Goal: Book appointment/travel/reservation

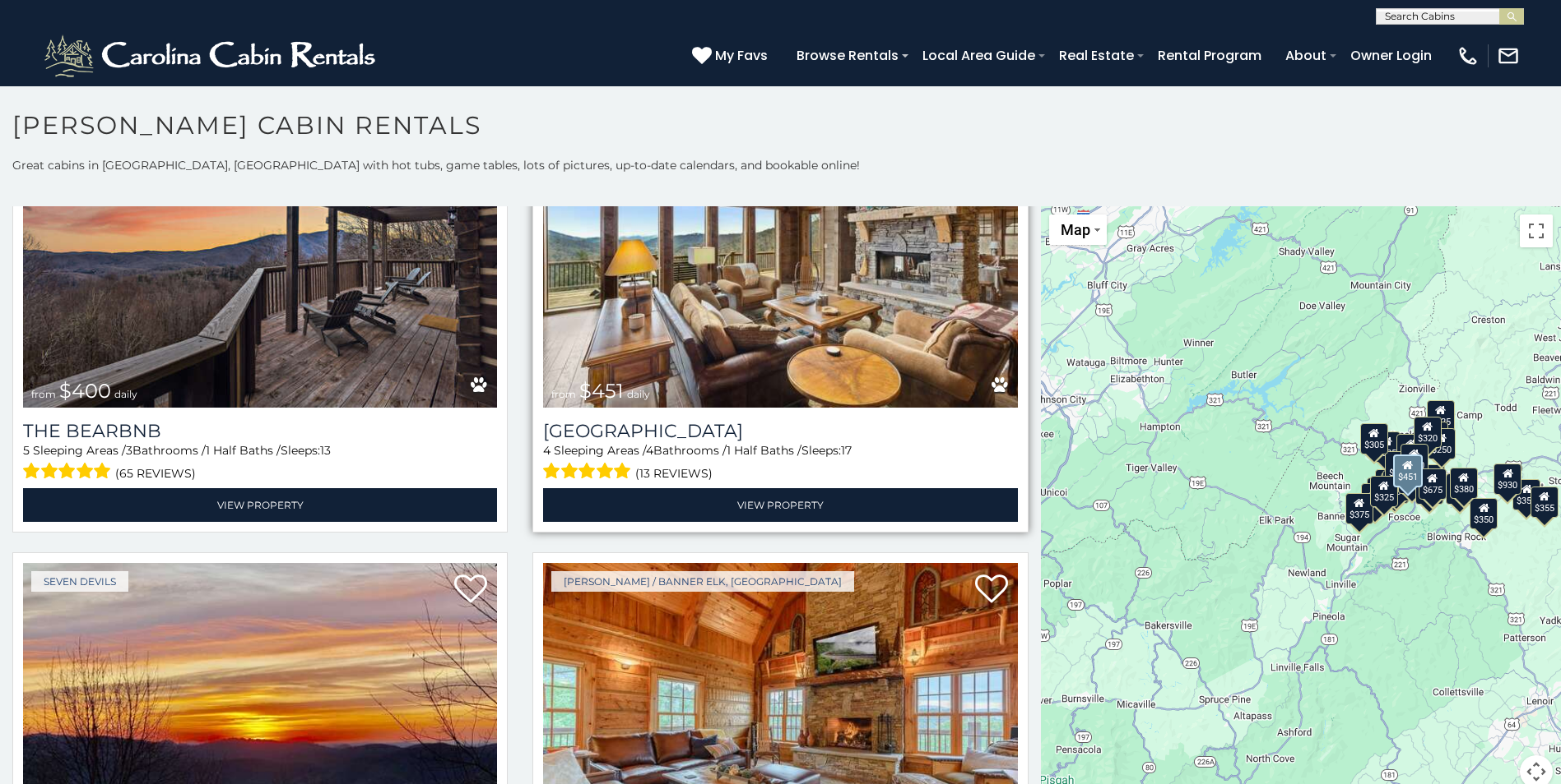
scroll to position [2302, 0]
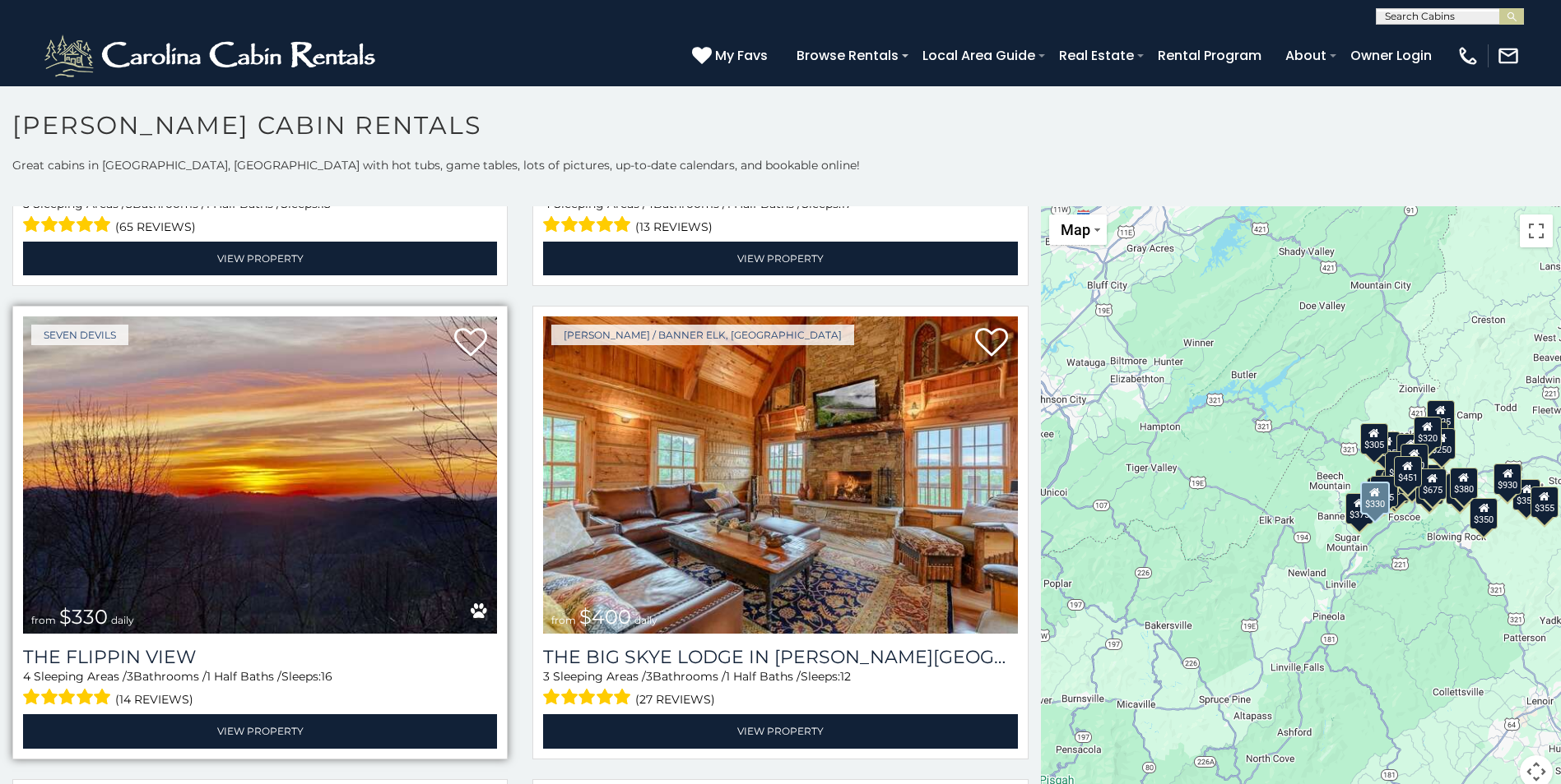
click at [268, 496] on img at bounding box center [259, 475] width 473 height 318
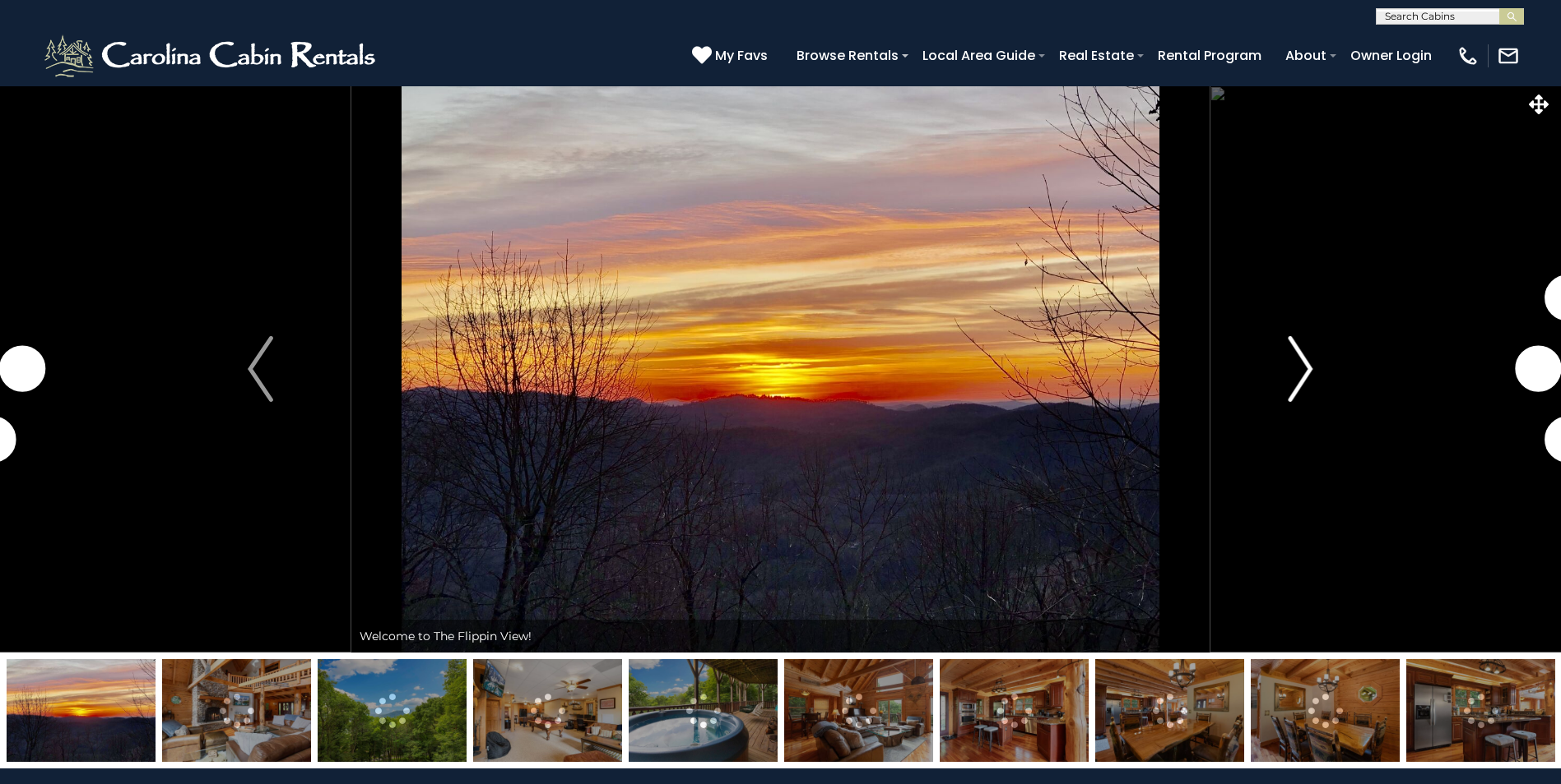
click at [1303, 373] on img "Next" at bounding box center [1300, 370] width 25 height 66
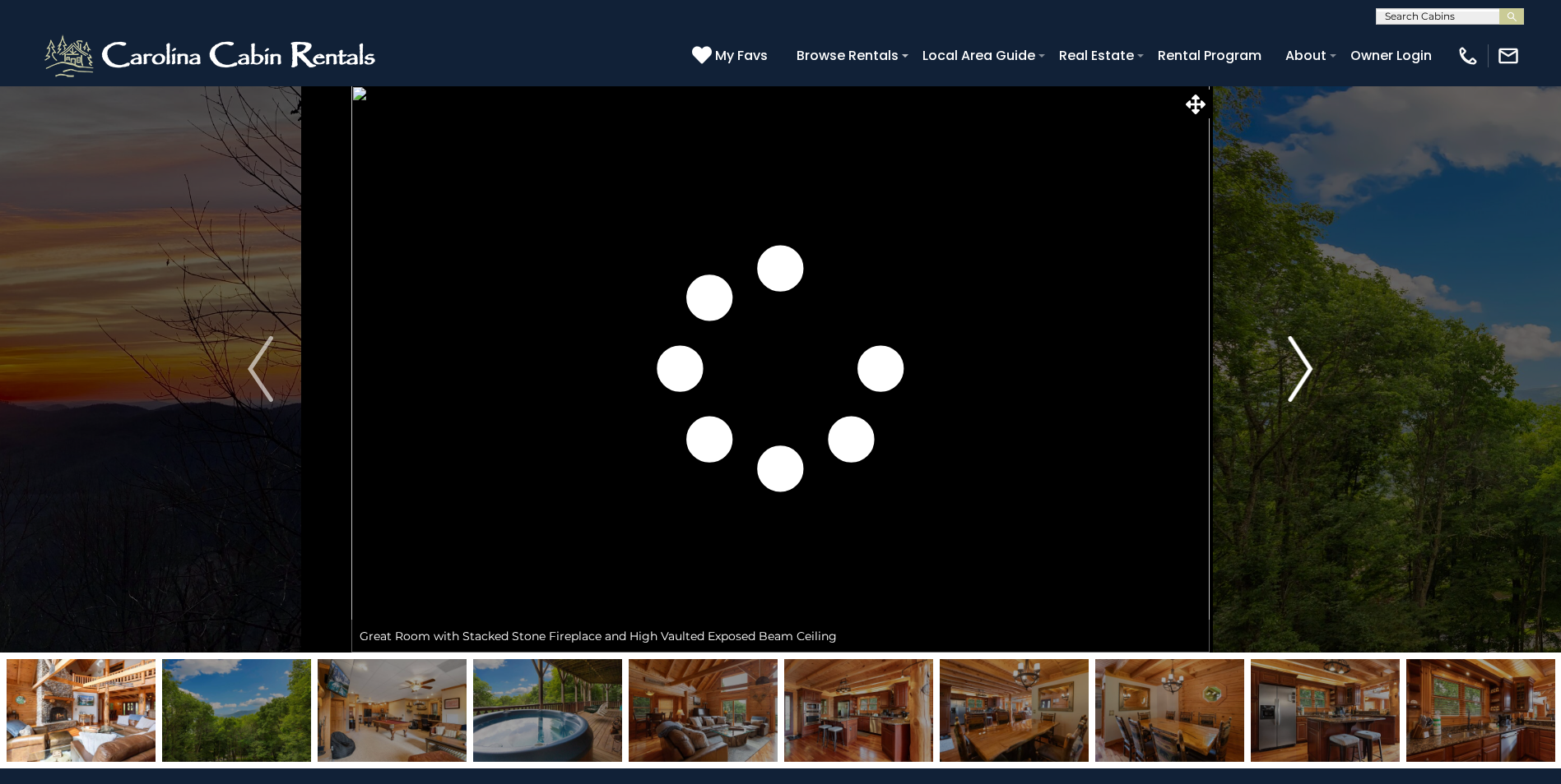
click at [1303, 373] on img "Next" at bounding box center [1300, 370] width 25 height 66
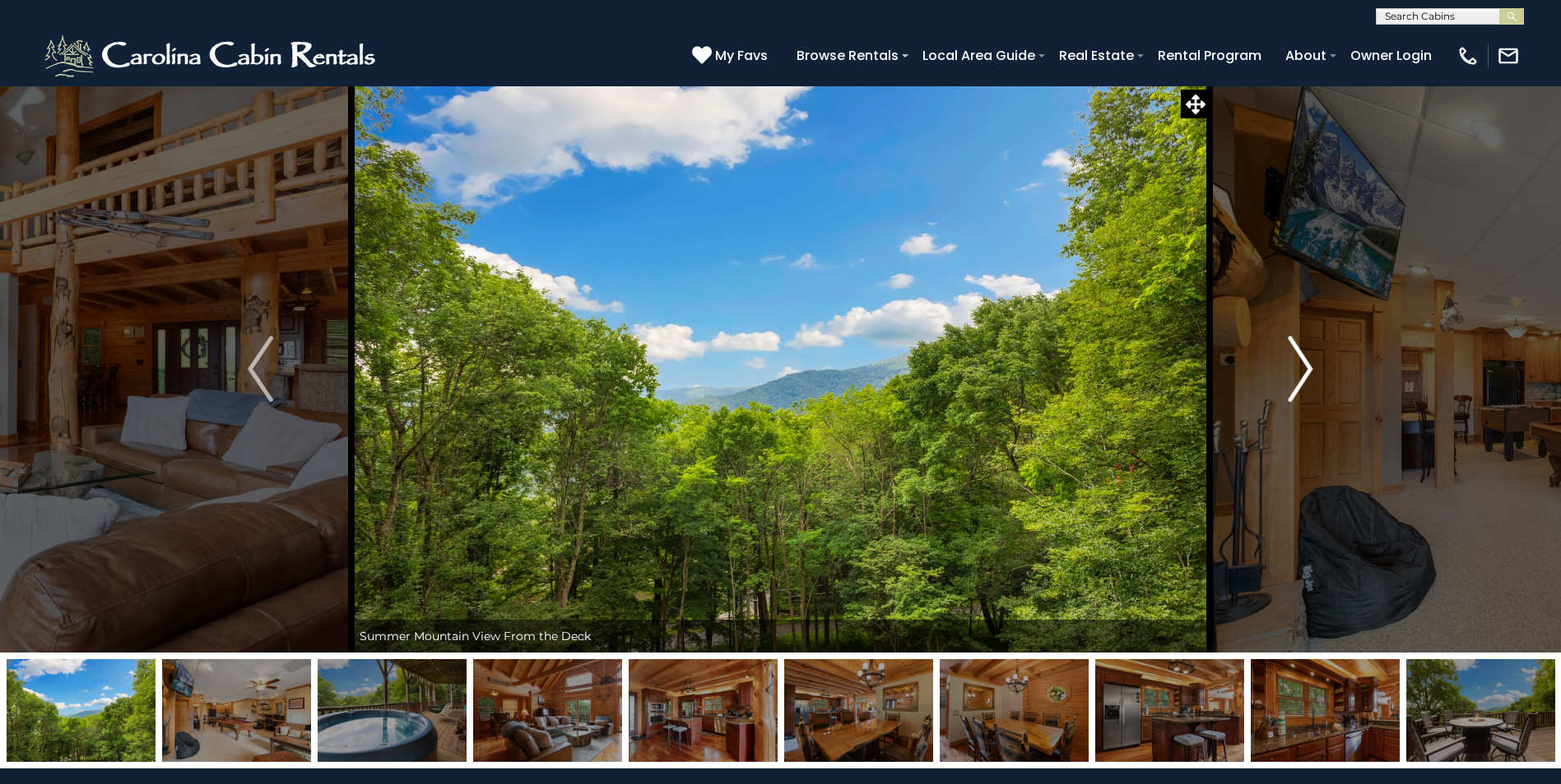
click at [1303, 373] on img "Next" at bounding box center [1300, 370] width 25 height 66
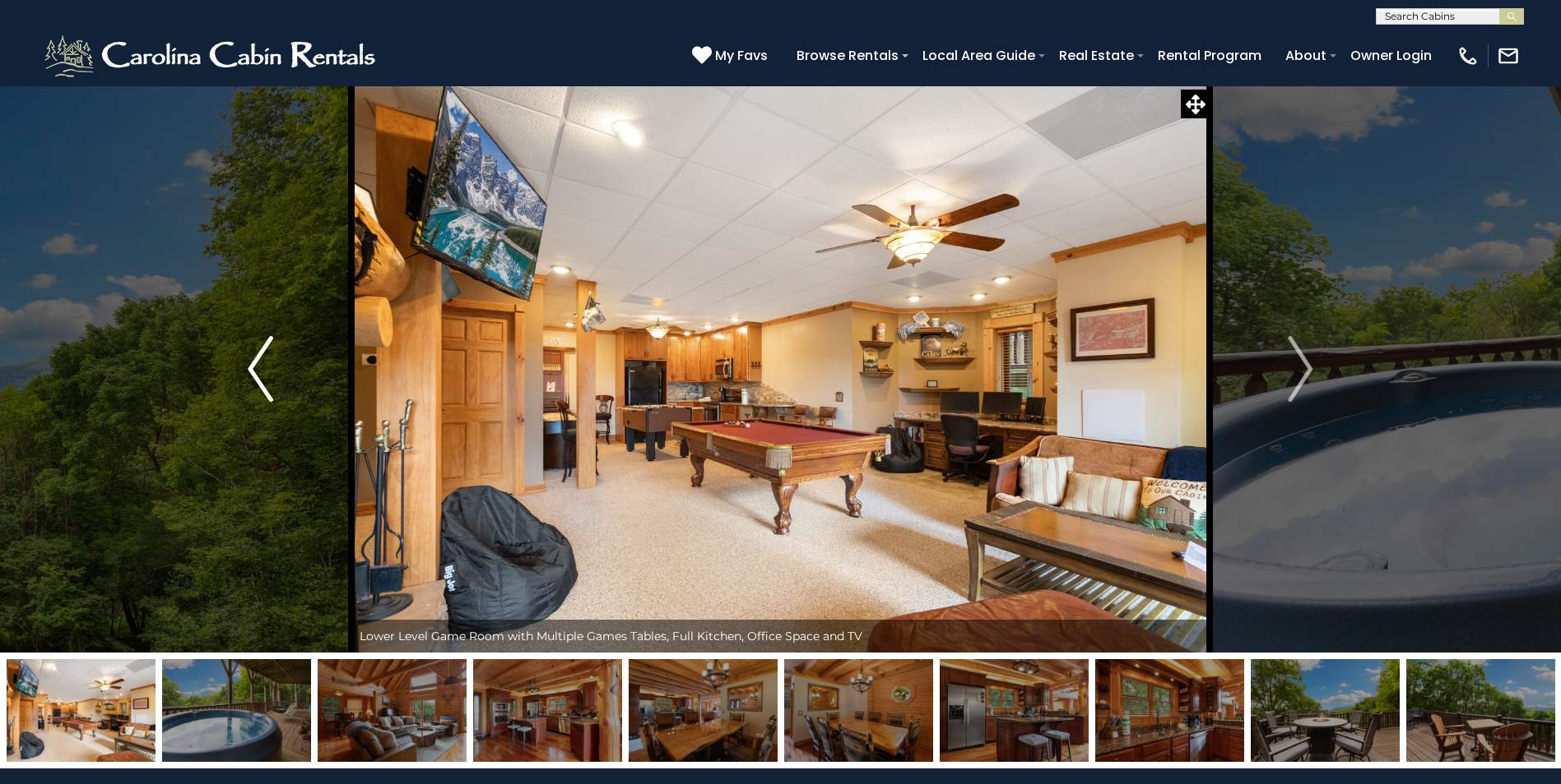
click at [253, 384] on img "Previous" at bounding box center [259, 370] width 25 height 66
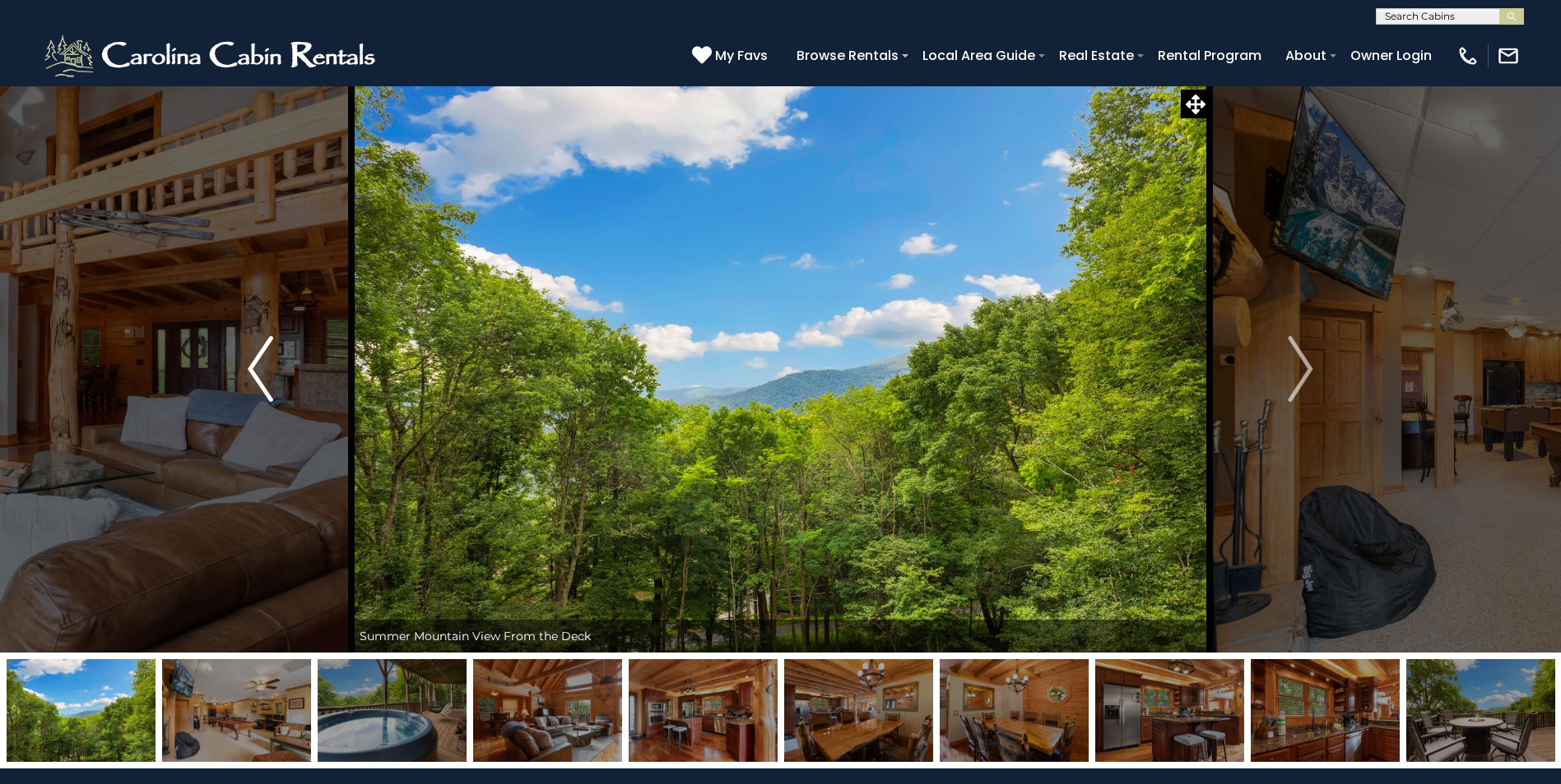
click at [252, 367] on img "Previous" at bounding box center [259, 370] width 25 height 66
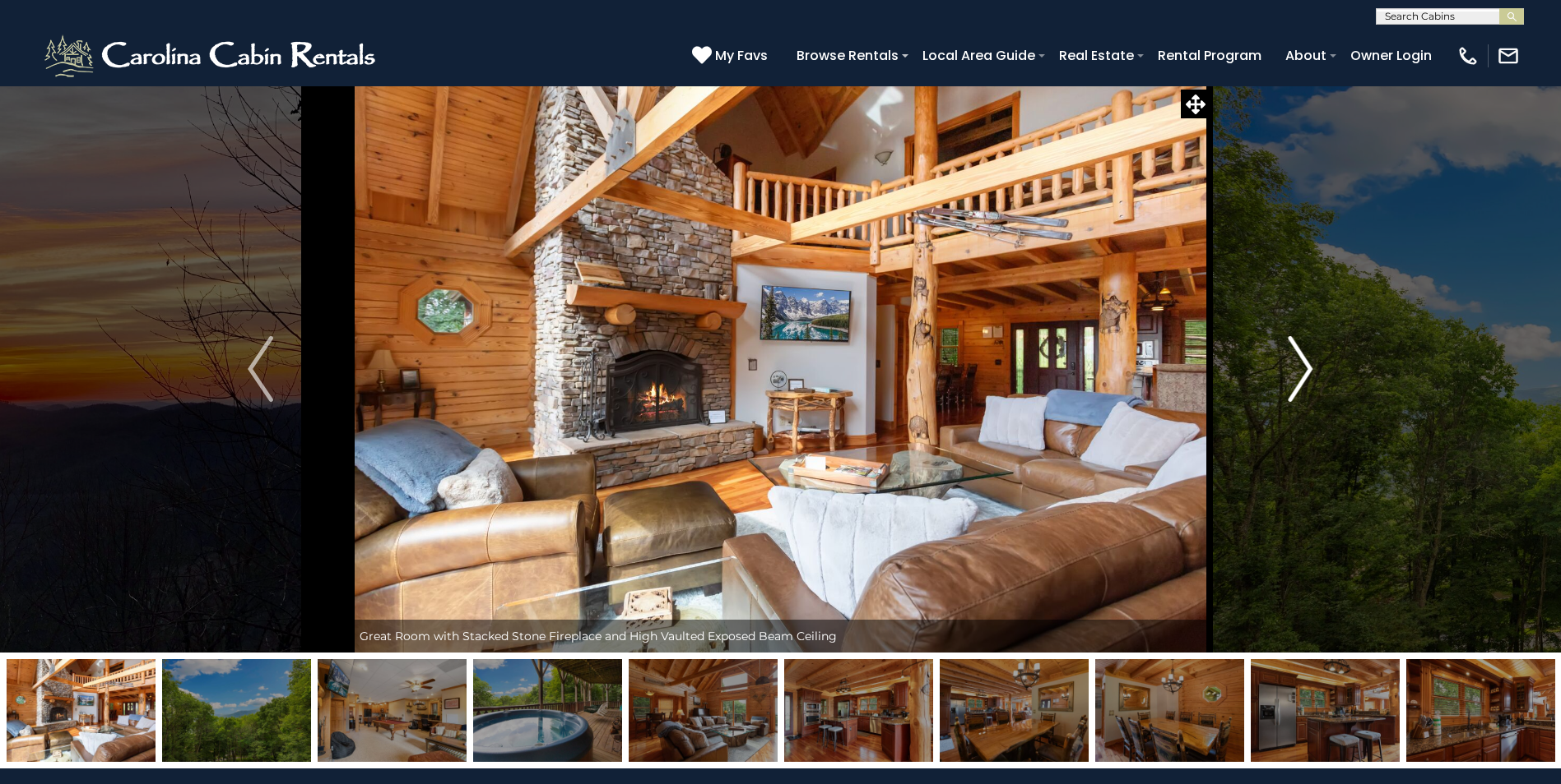
click at [1305, 365] on img "Next" at bounding box center [1300, 370] width 25 height 66
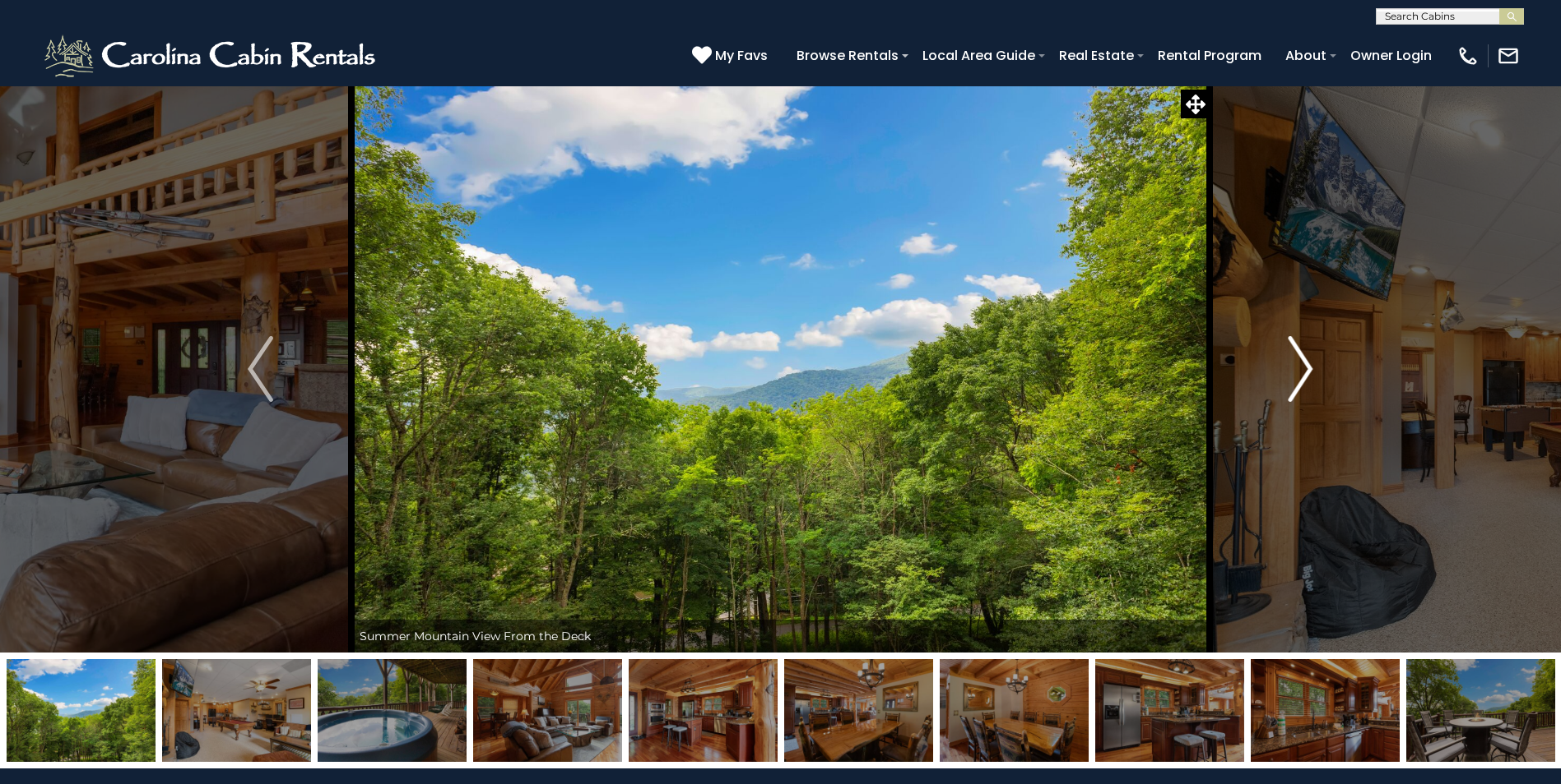
click at [1305, 365] on img "Next" at bounding box center [1300, 370] width 25 height 66
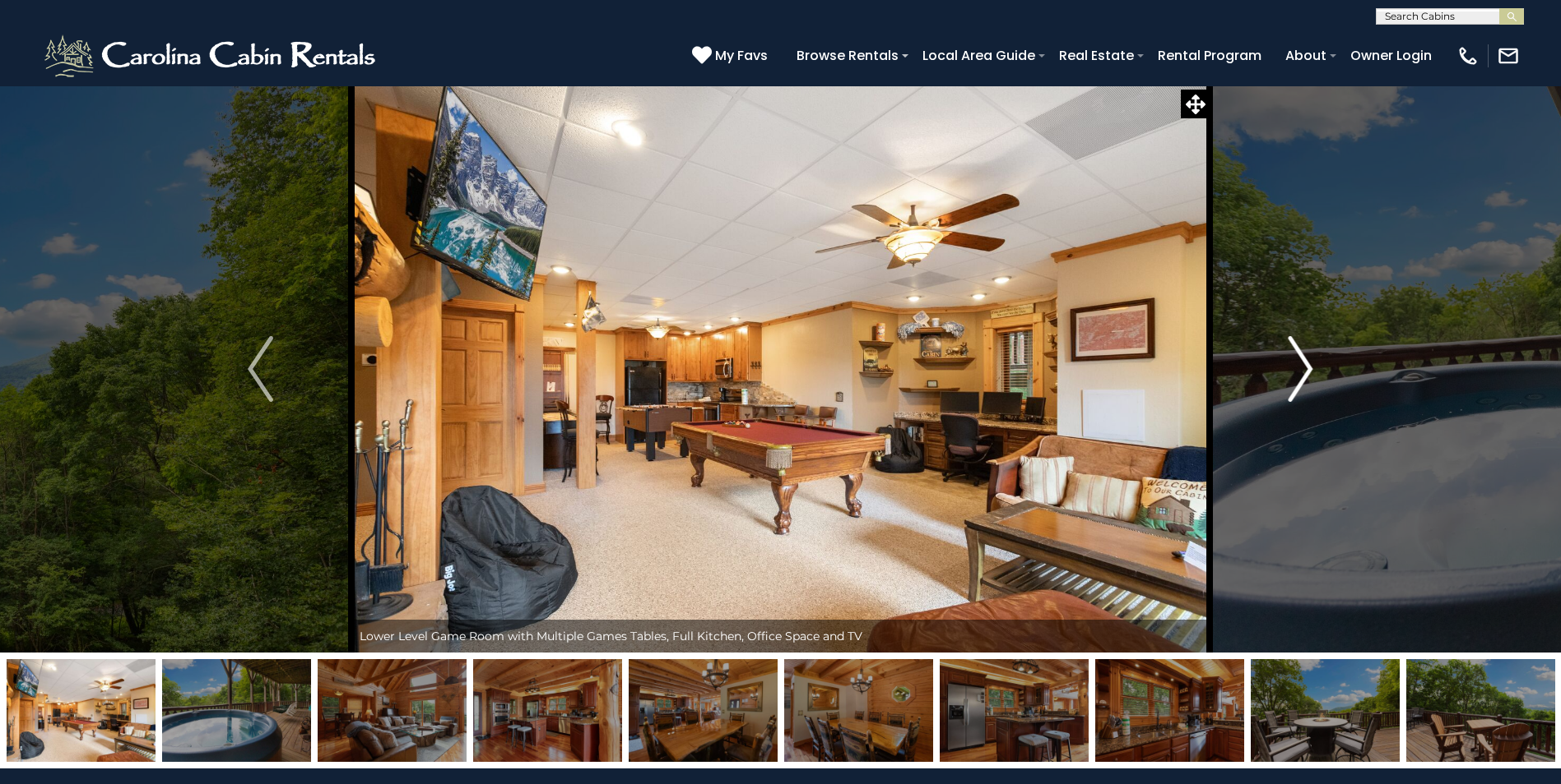
click at [1305, 365] on img "Next" at bounding box center [1300, 370] width 25 height 66
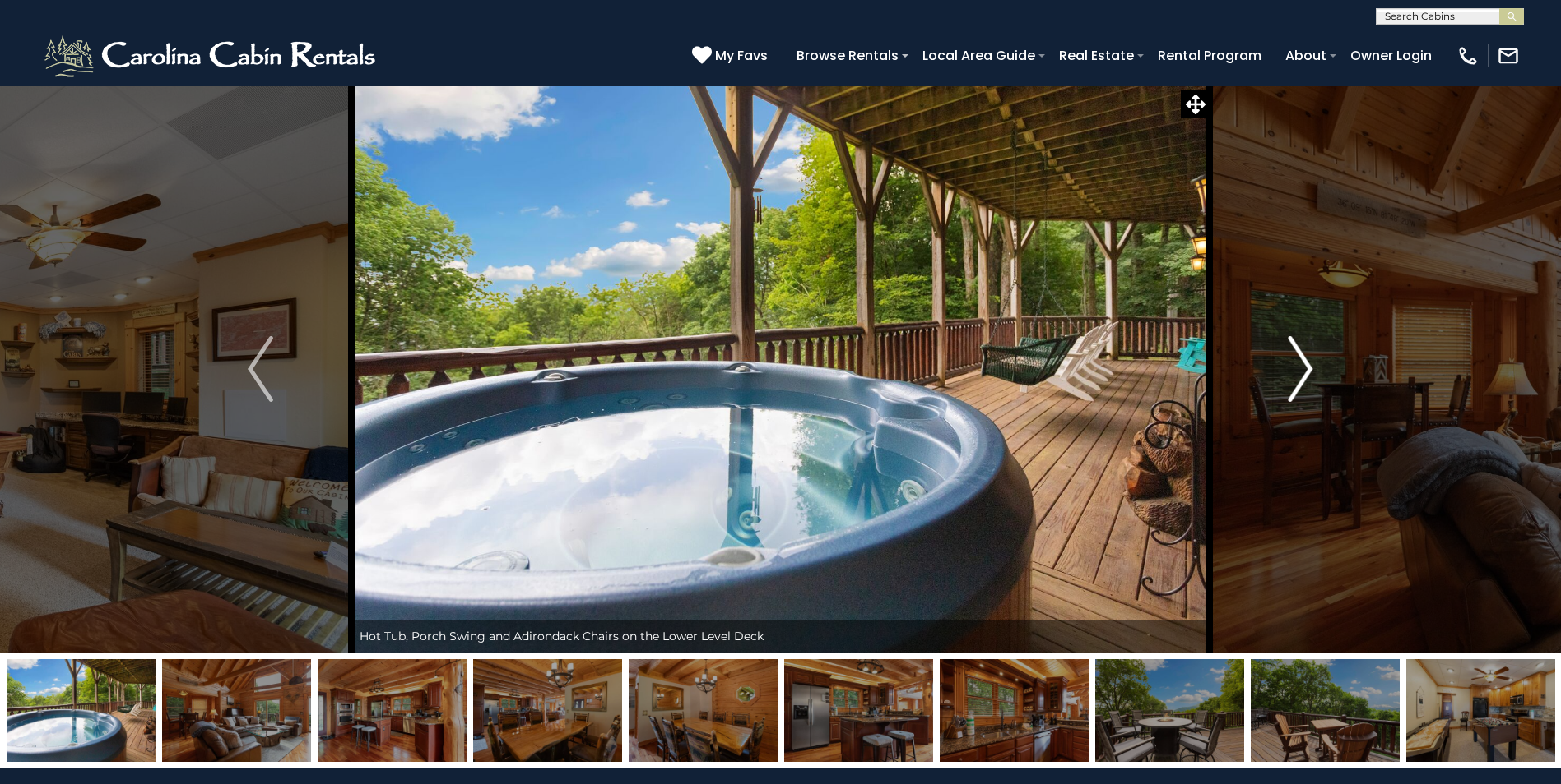
click at [1305, 365] on img "Next" at bounding box center [1300, 370] width 25 height 66
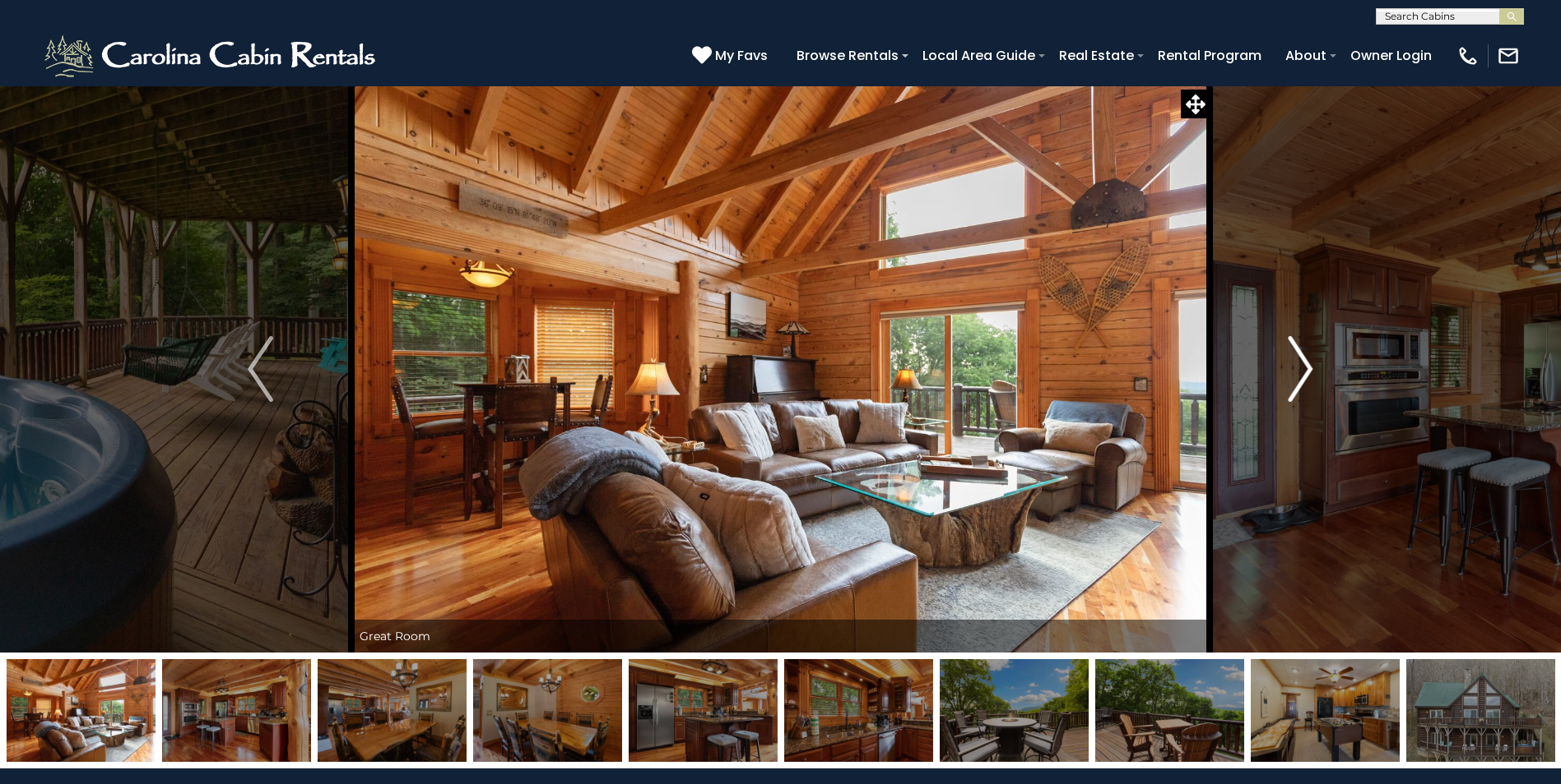
click at [1305, 365] on img "Next" at bounding box center [1300, 370] width 25 height 66
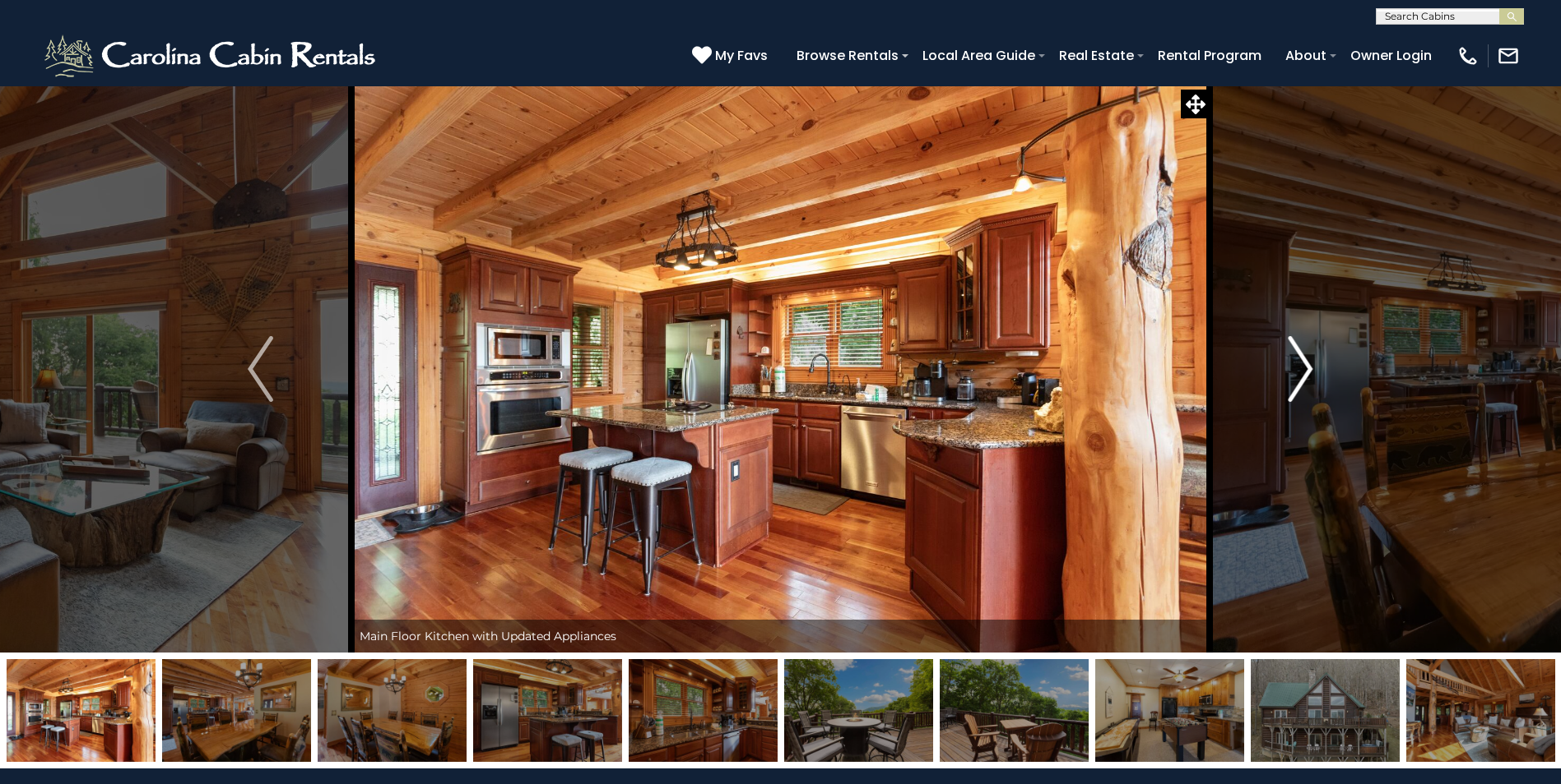
click at [1305, 365] on img "Next" at bounding box center [1300, 370] width 25 height 66
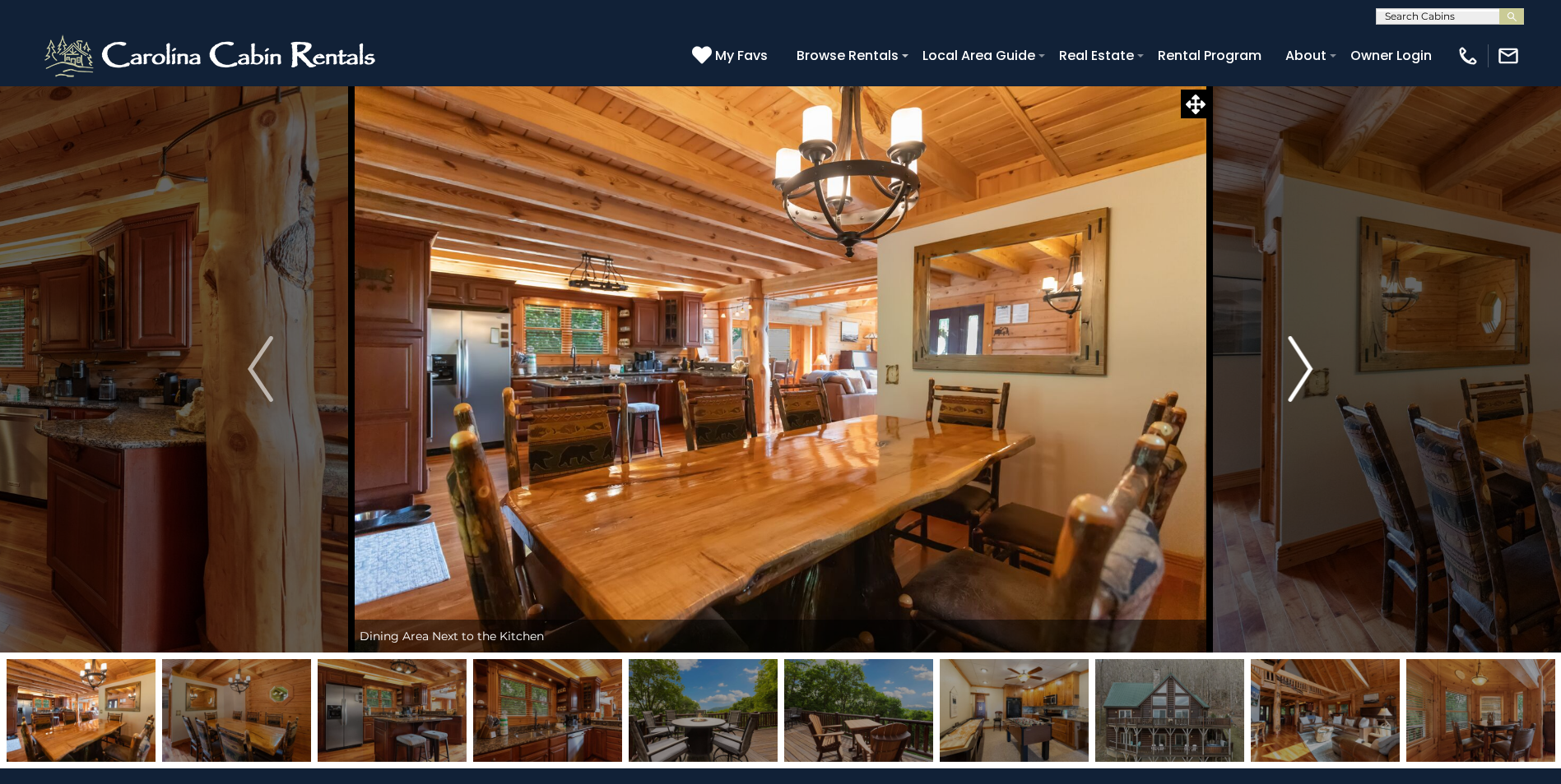
click at [1305, 365] on img "Next" at bounding box center [1300, 370] width 25 height 66
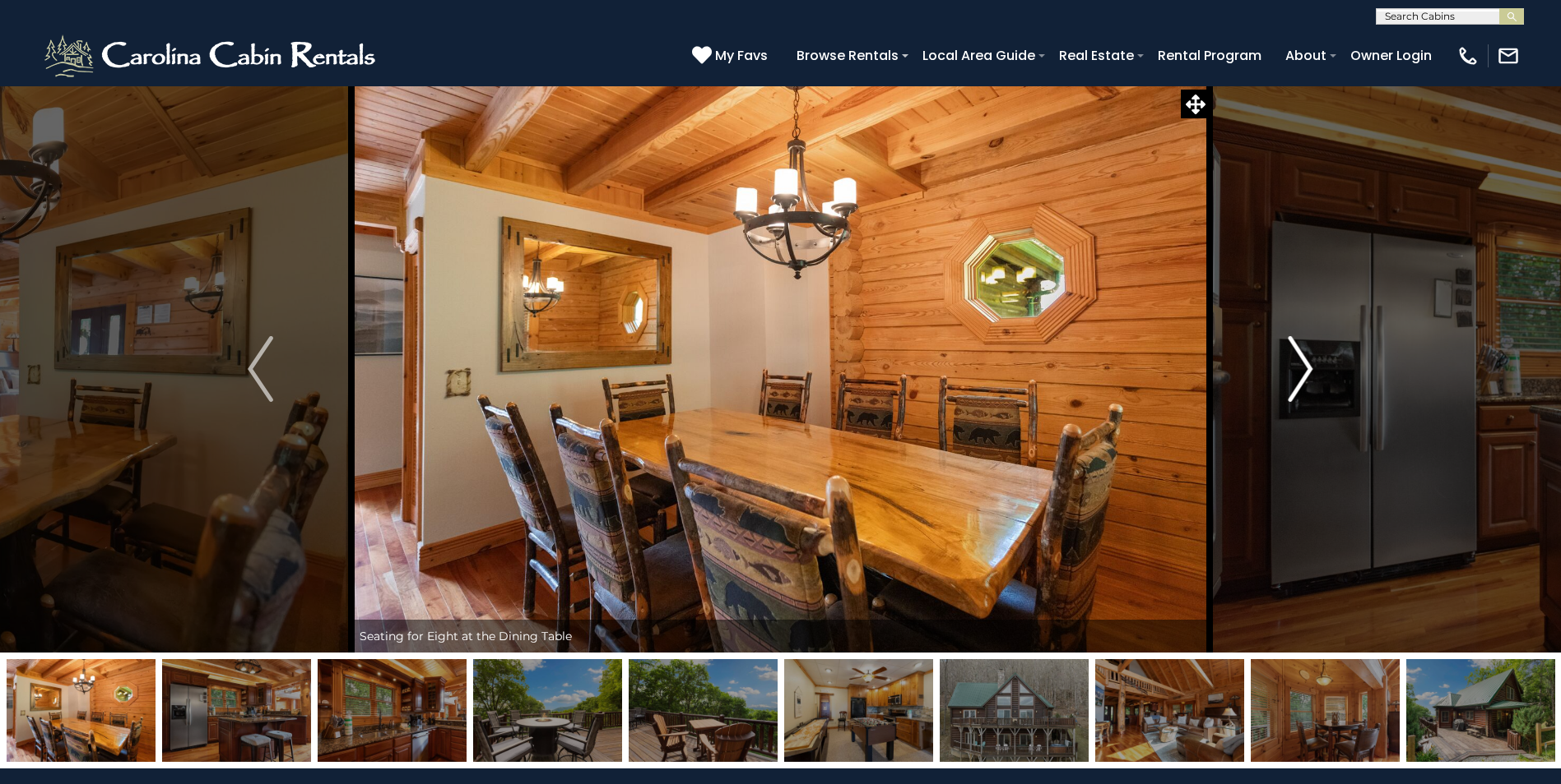
click at [1305, 365] on img "Next" at bounding box center [1300, 370] width 25 height 66
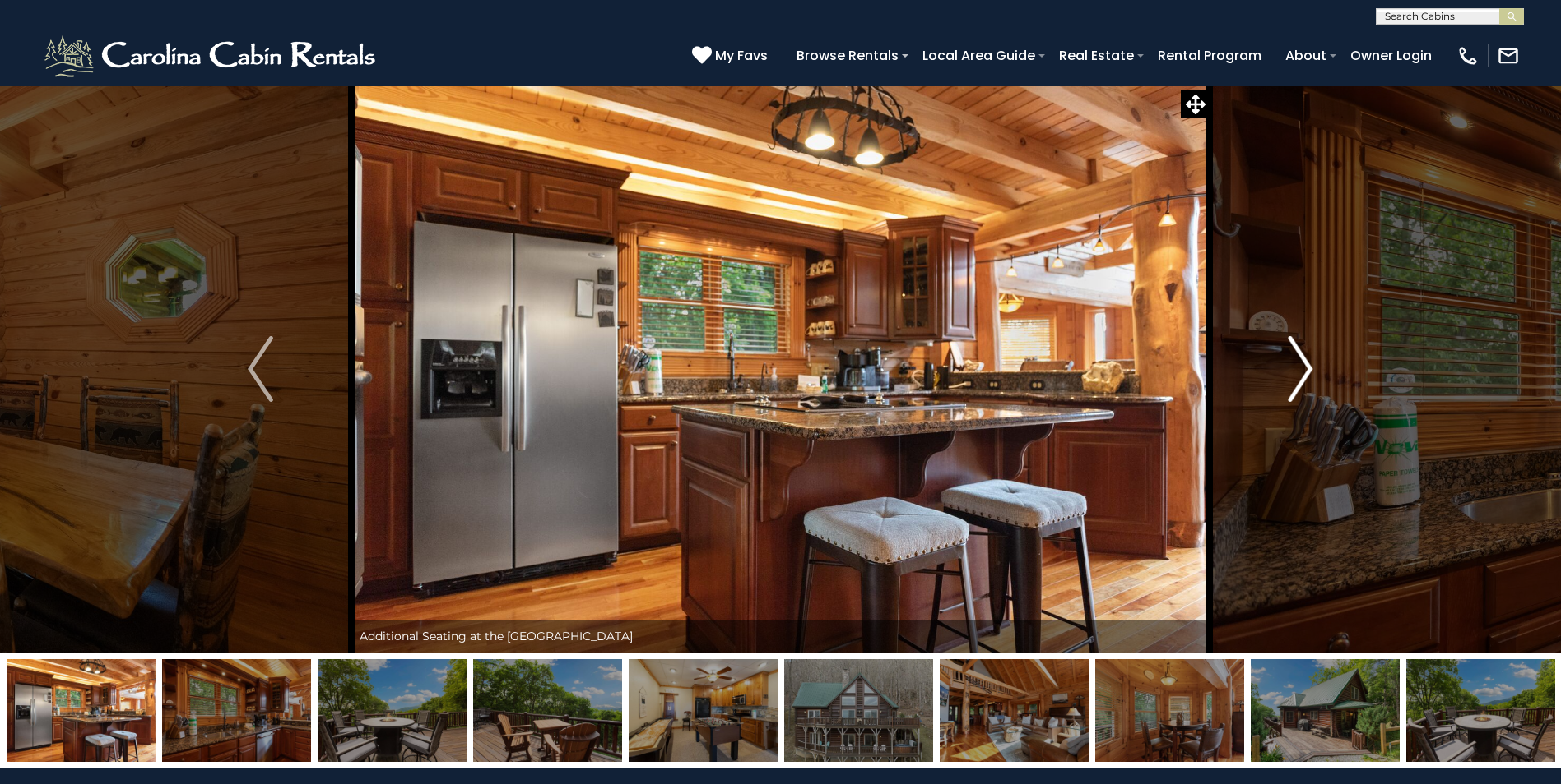
click at [1305, 365] on img "Next" at bounding box center [1300, 370] width 25 height 66
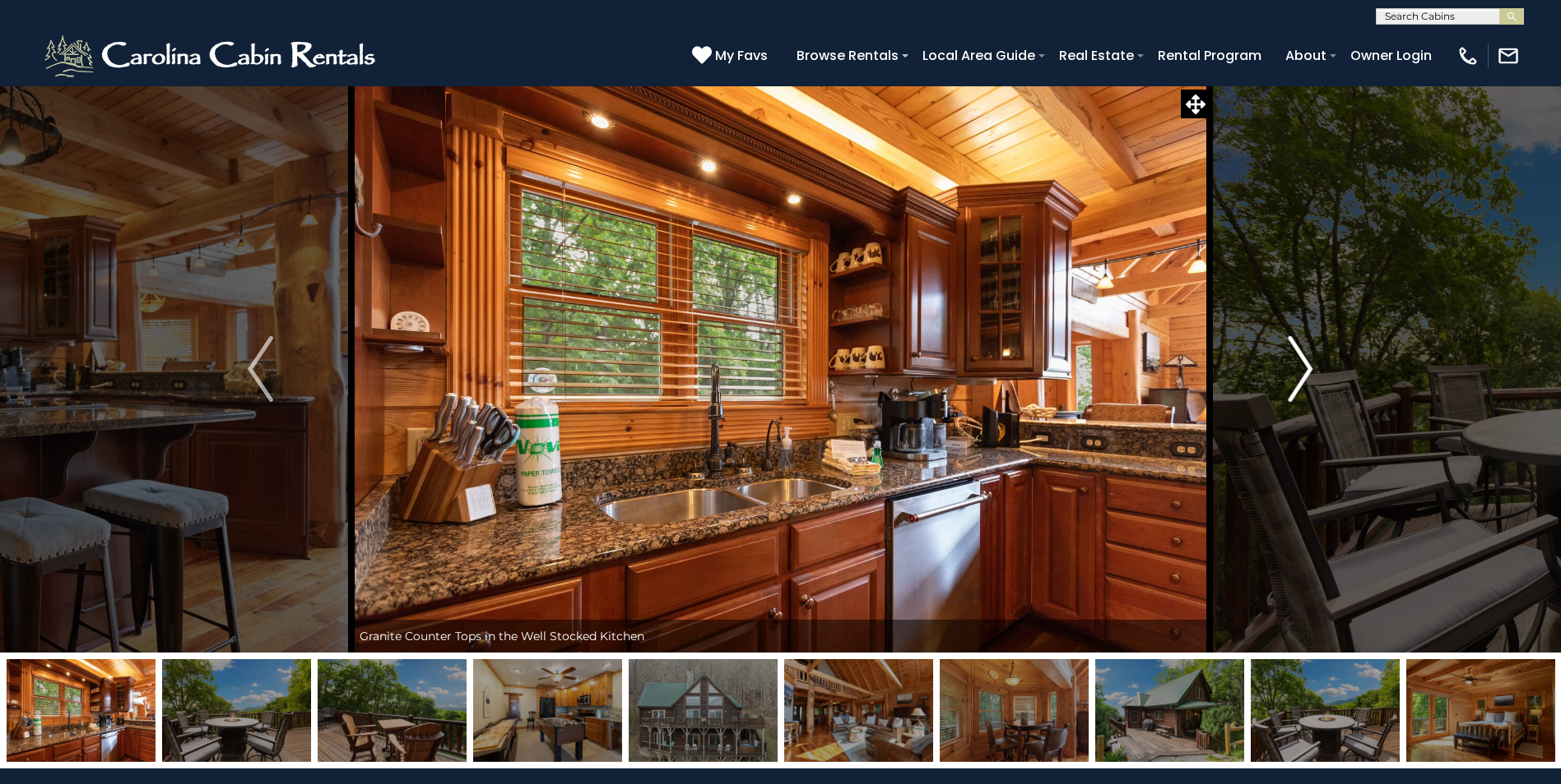
click at [1305, 365] on img "Next" at bounding box center [1300, 370] width 25 height 66
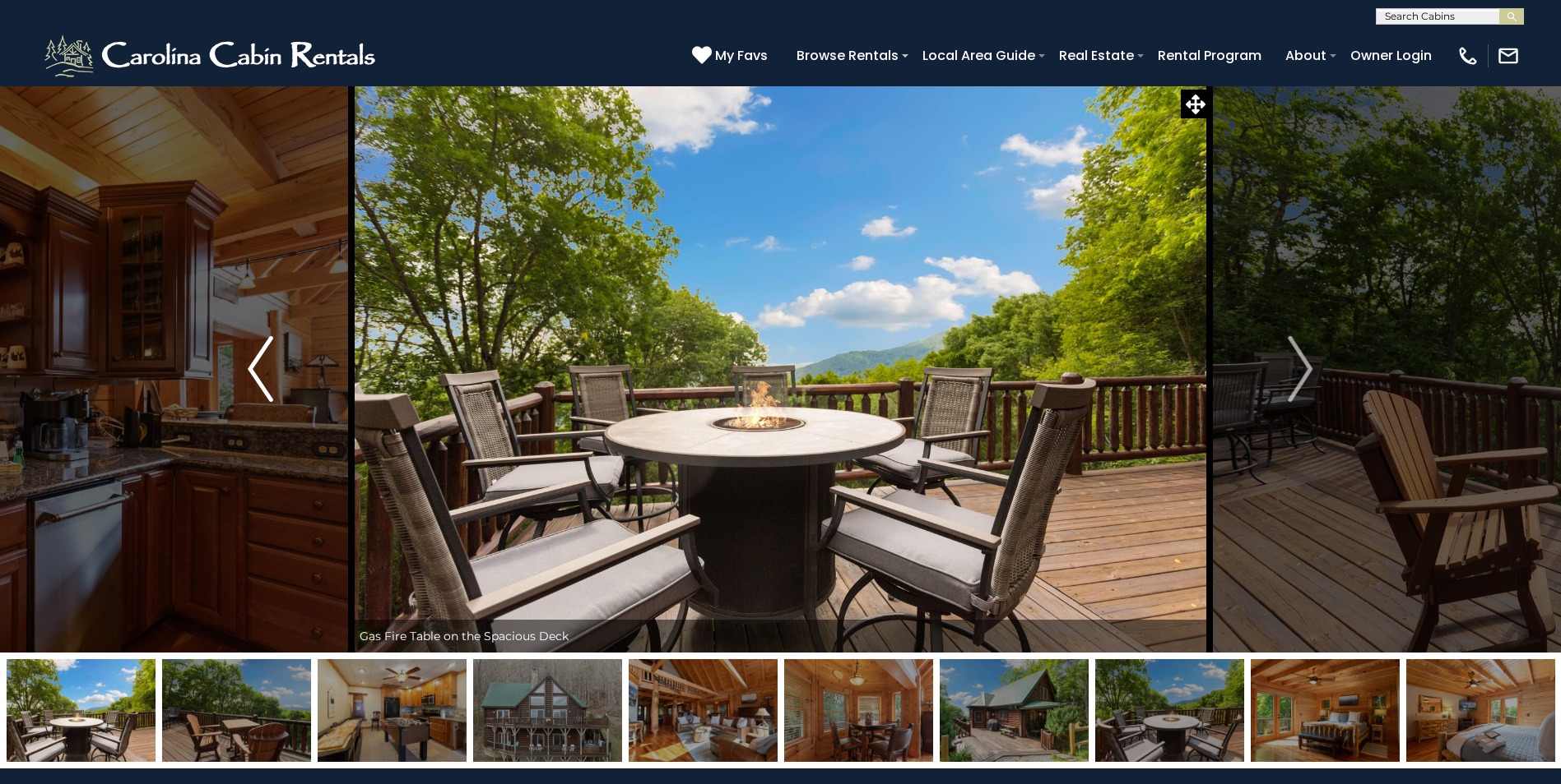
click at [259, 375] on img "Previous" at bounding box center [259, 370] width 25 height 66
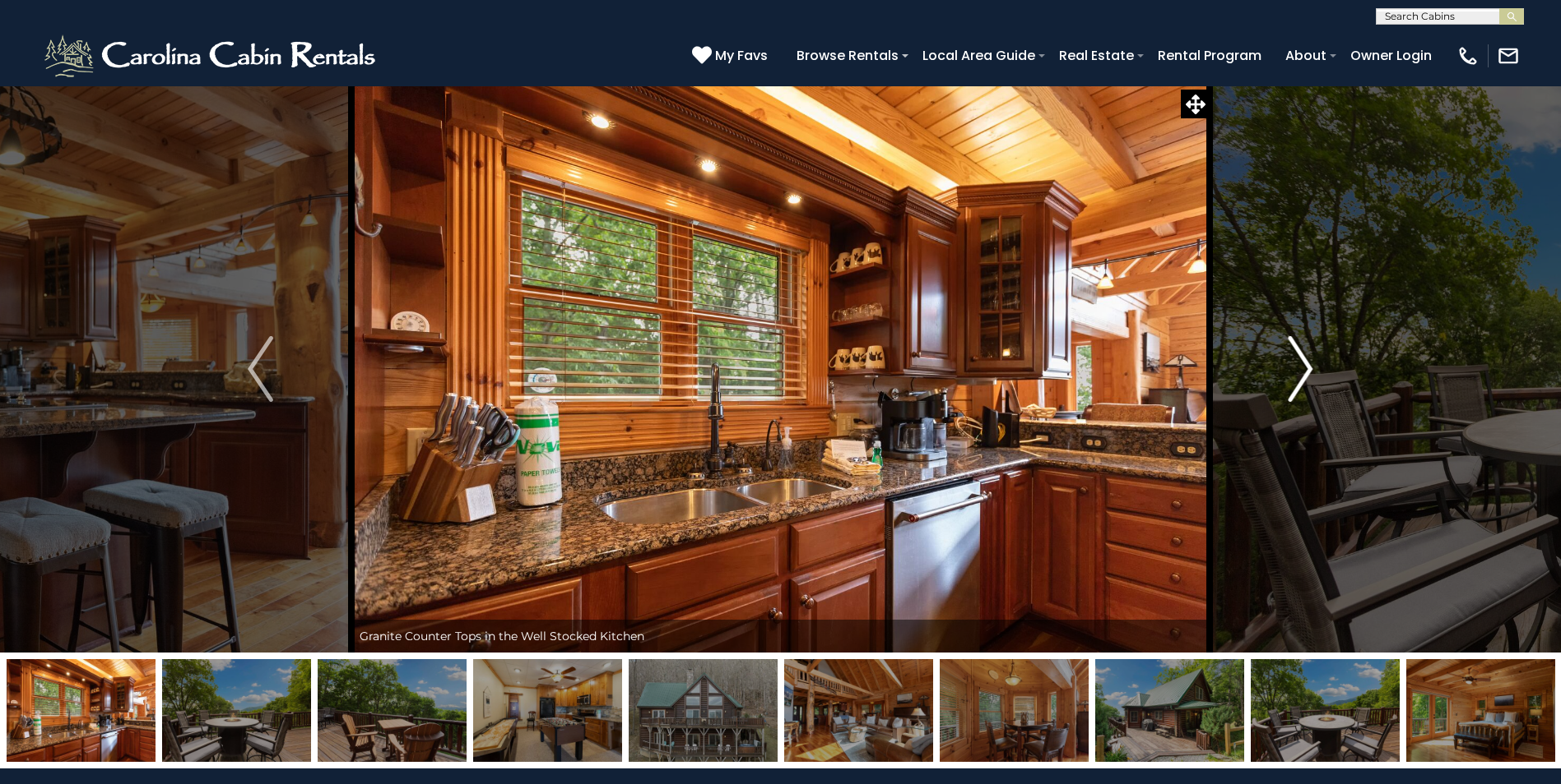
click at [1310, 367] on img "Next" at bounding box center [1300, 370] width 25 height 66
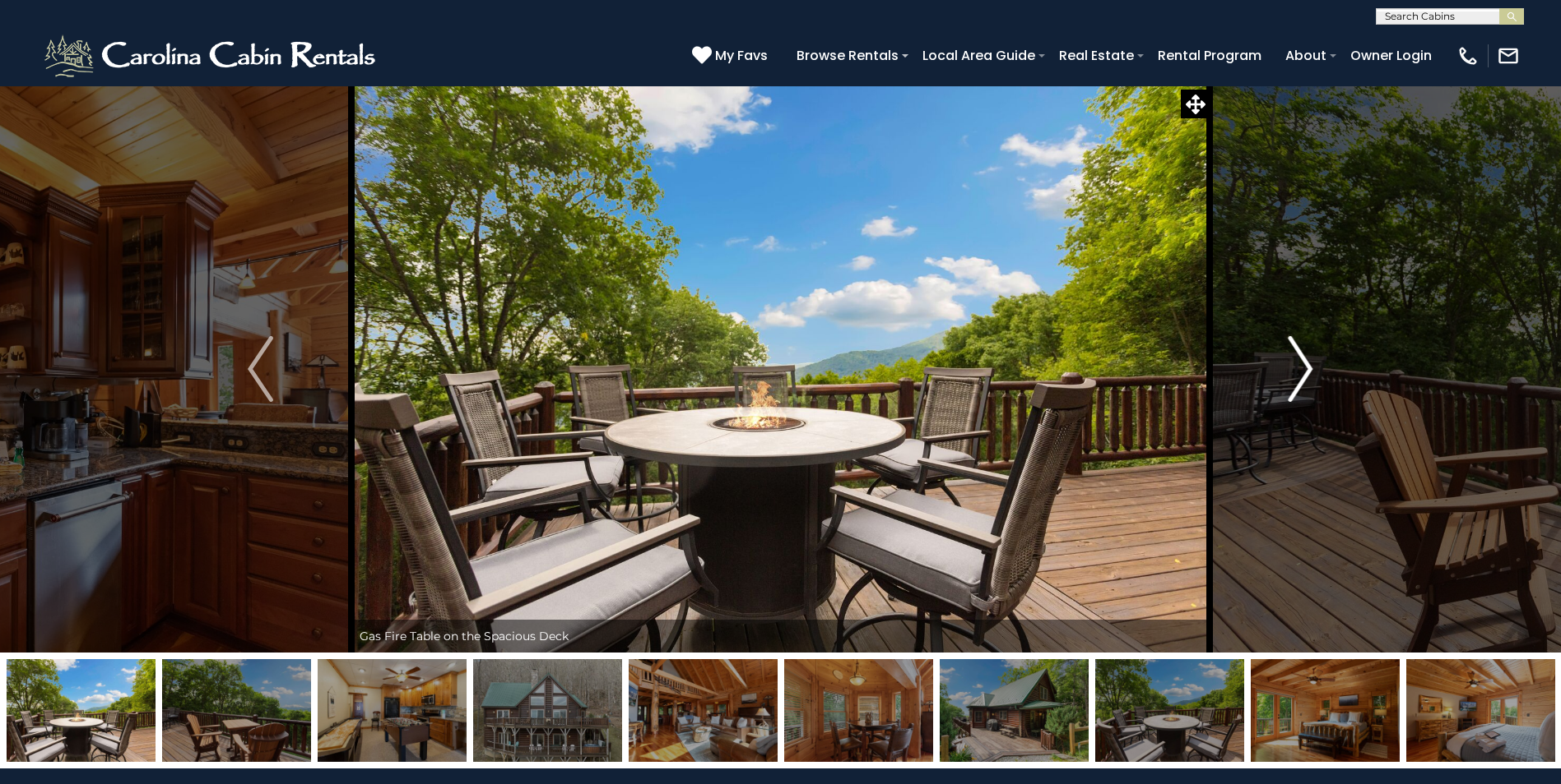
click at [1310, 366] on img "Next" at bounding box center [1300, 370] width 25 height 66
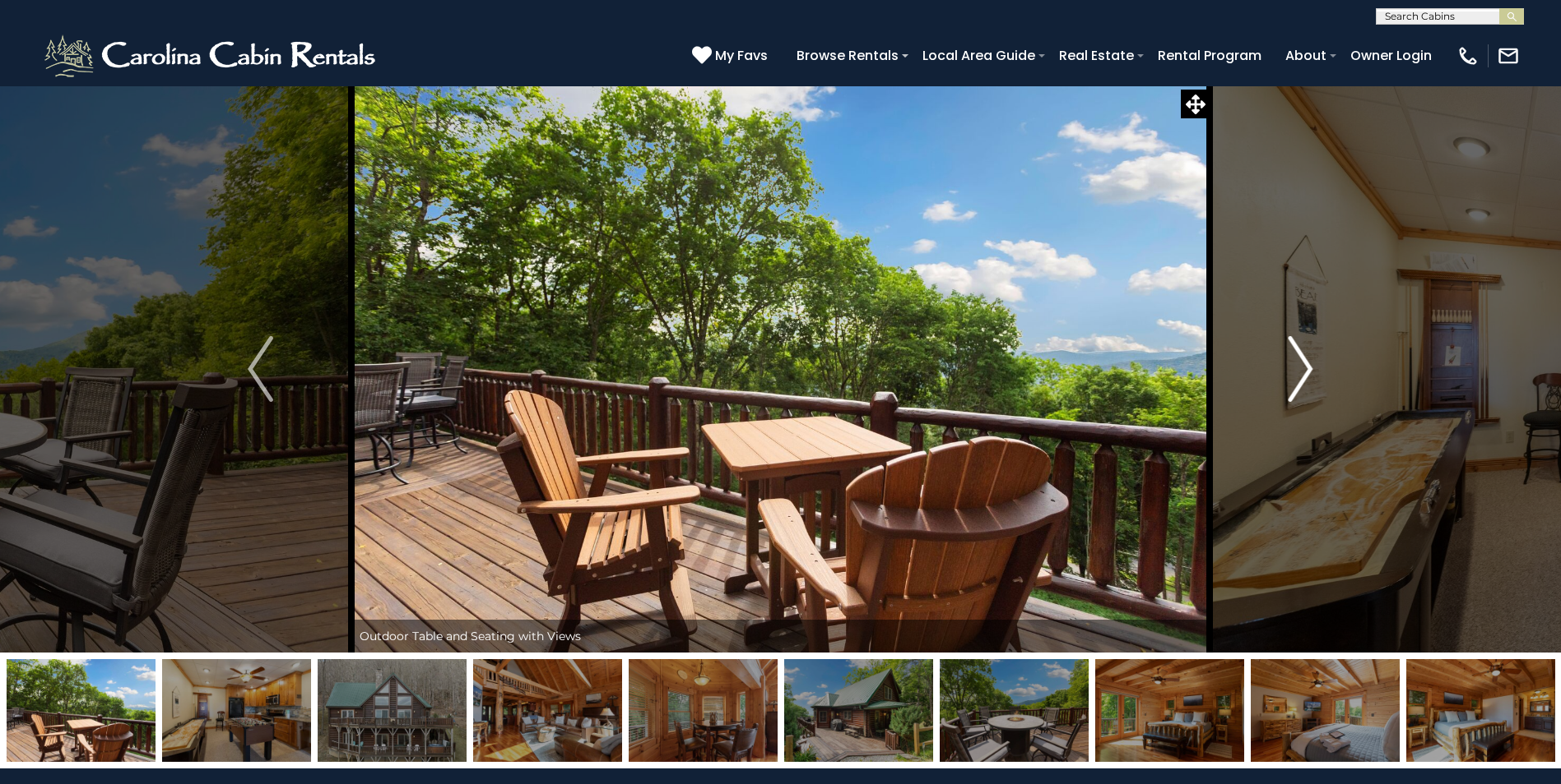
click at [1310, 366] on img "Next" at bounding box center [1300, 370] width 25 height 66
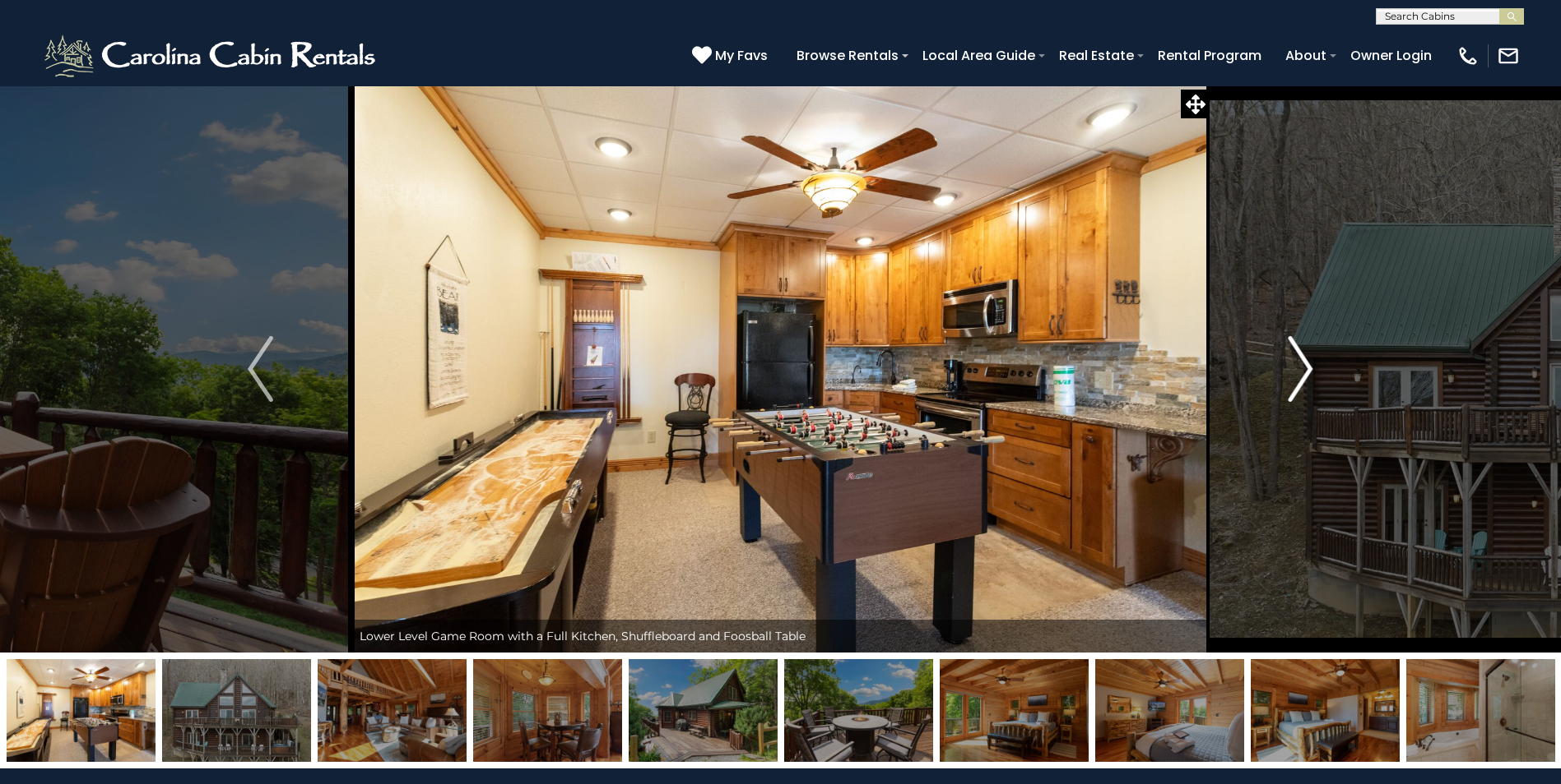
click at [1310, 366] on img "Next" at bounding box center [1300, 370] width 25 height 66
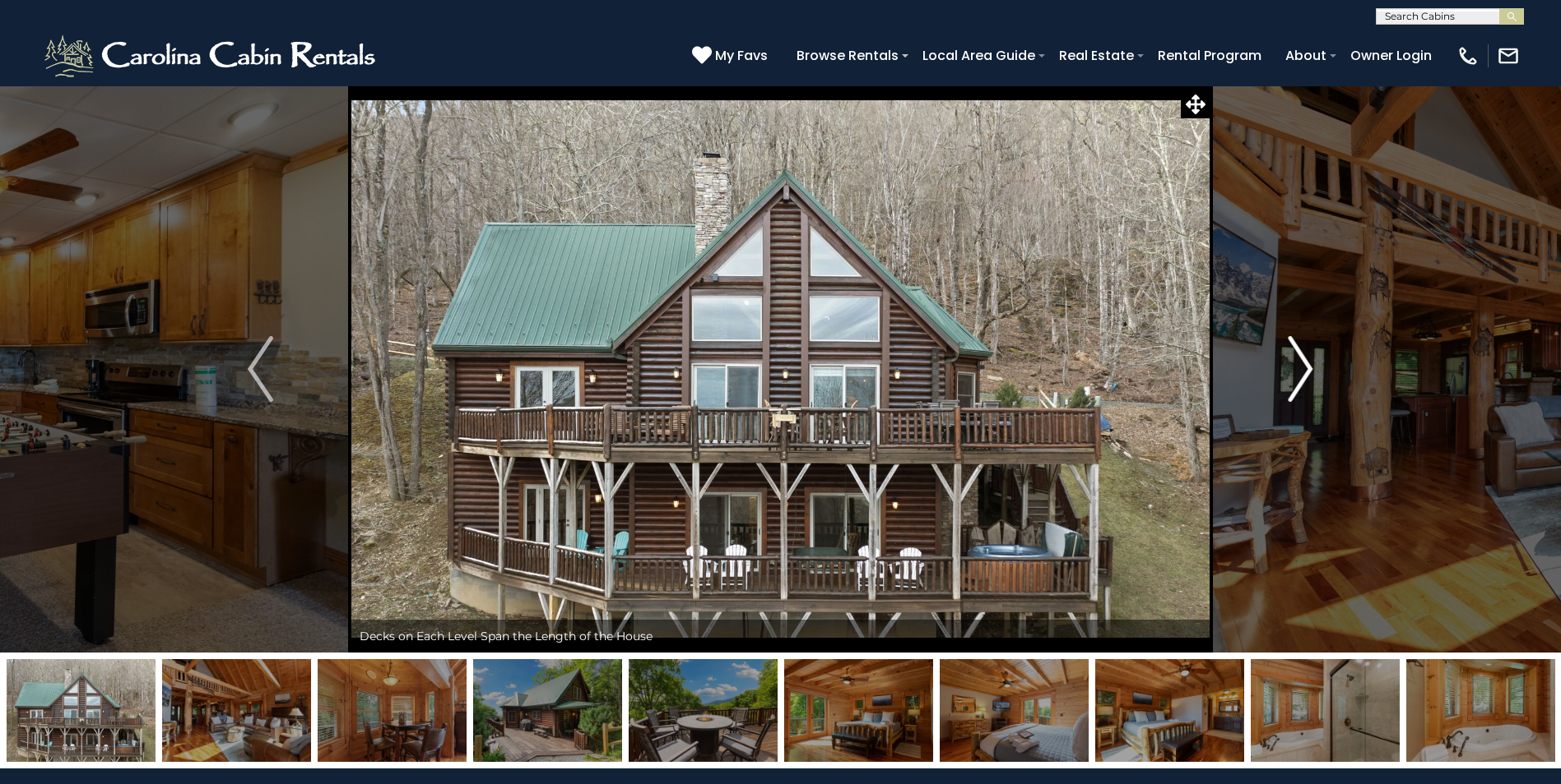
click at [1310, 366] on img "Next" at bounding box center [1300, 370] width 25 height 66
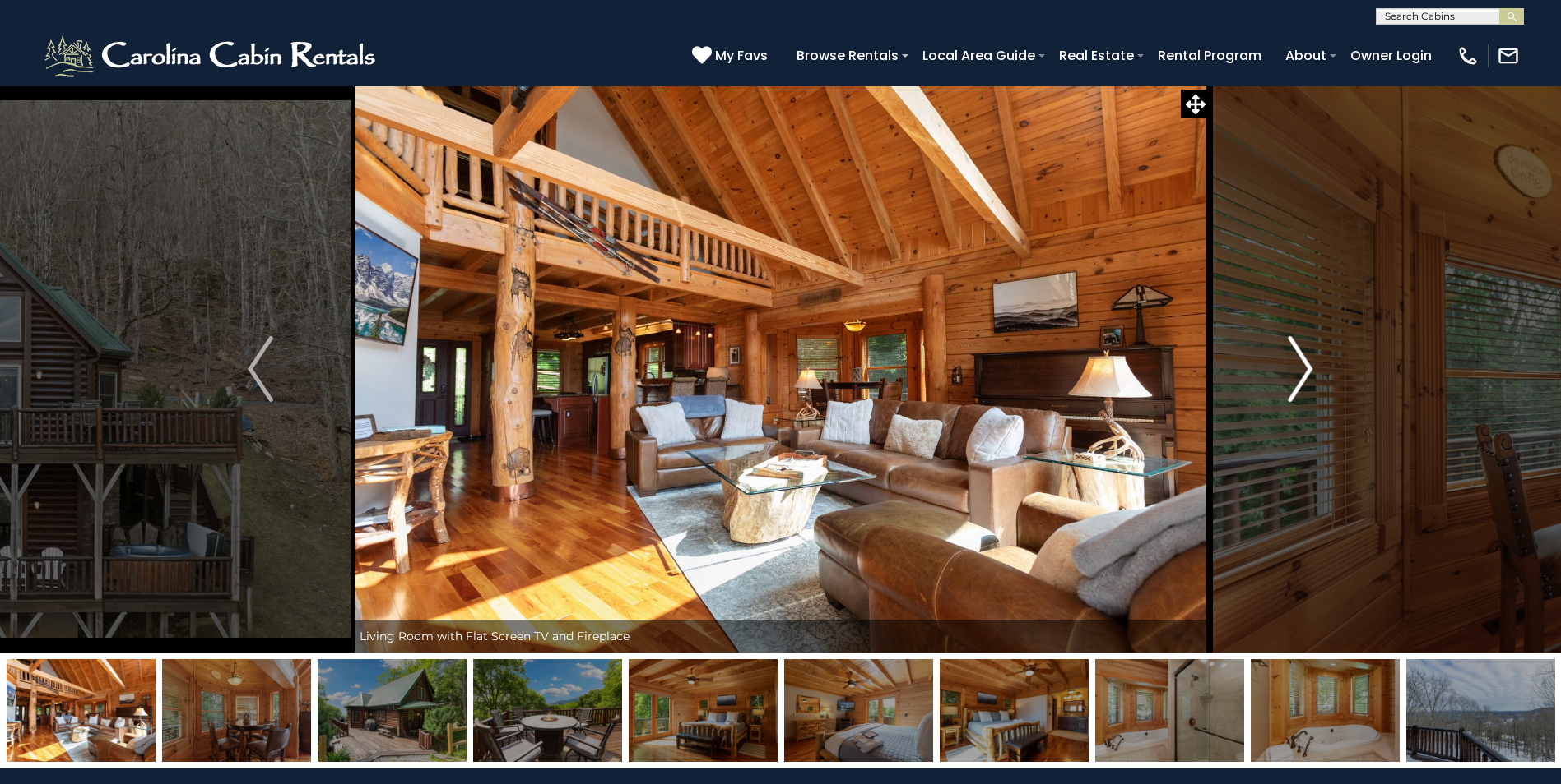
click at [1310, 366] on img "Next" at bounding box center [1300, 370] width 25 height 66
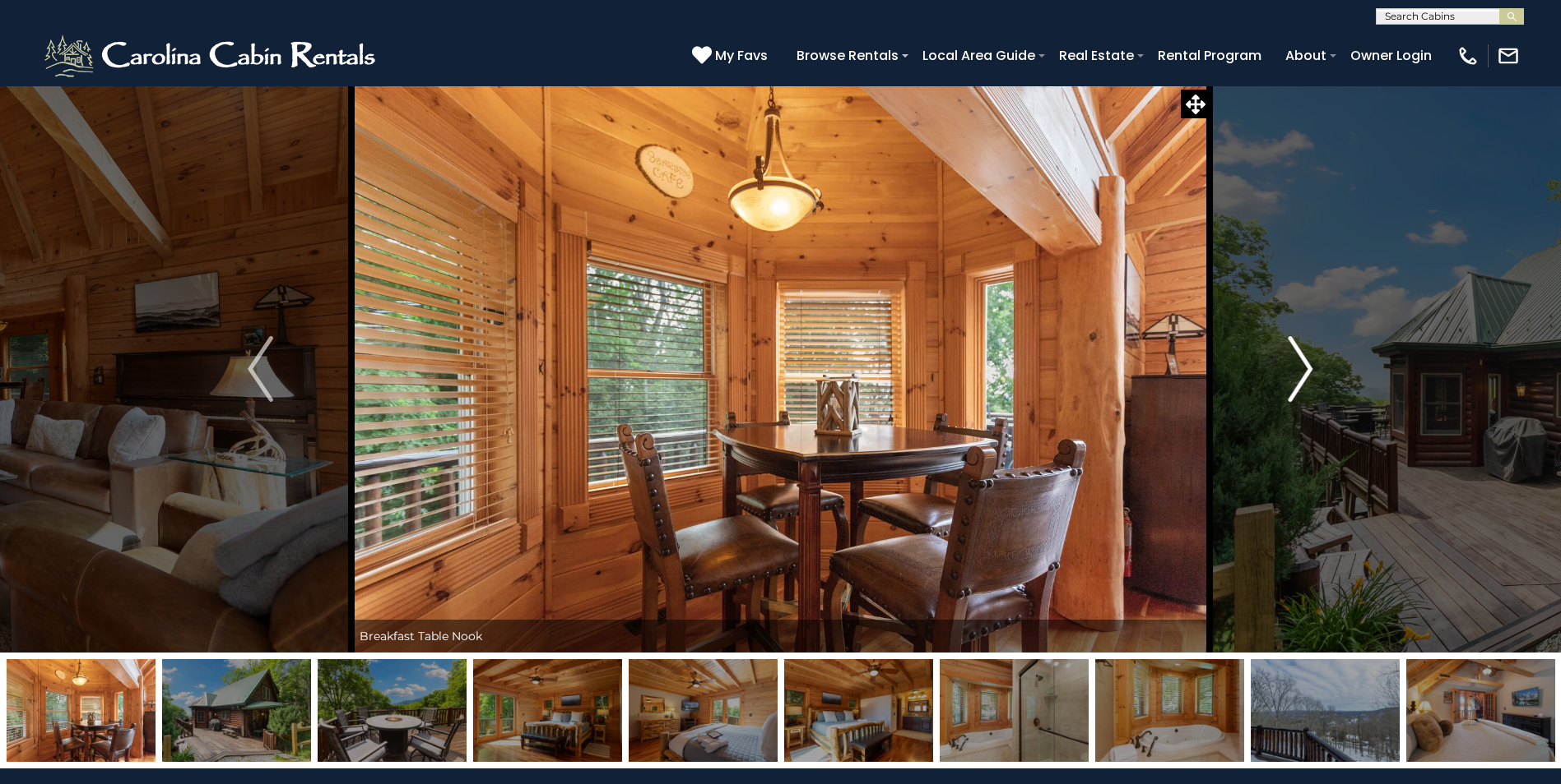
click at [1310, 366] on img "Next" at bounding box center [1300, 370] width 25 height 66
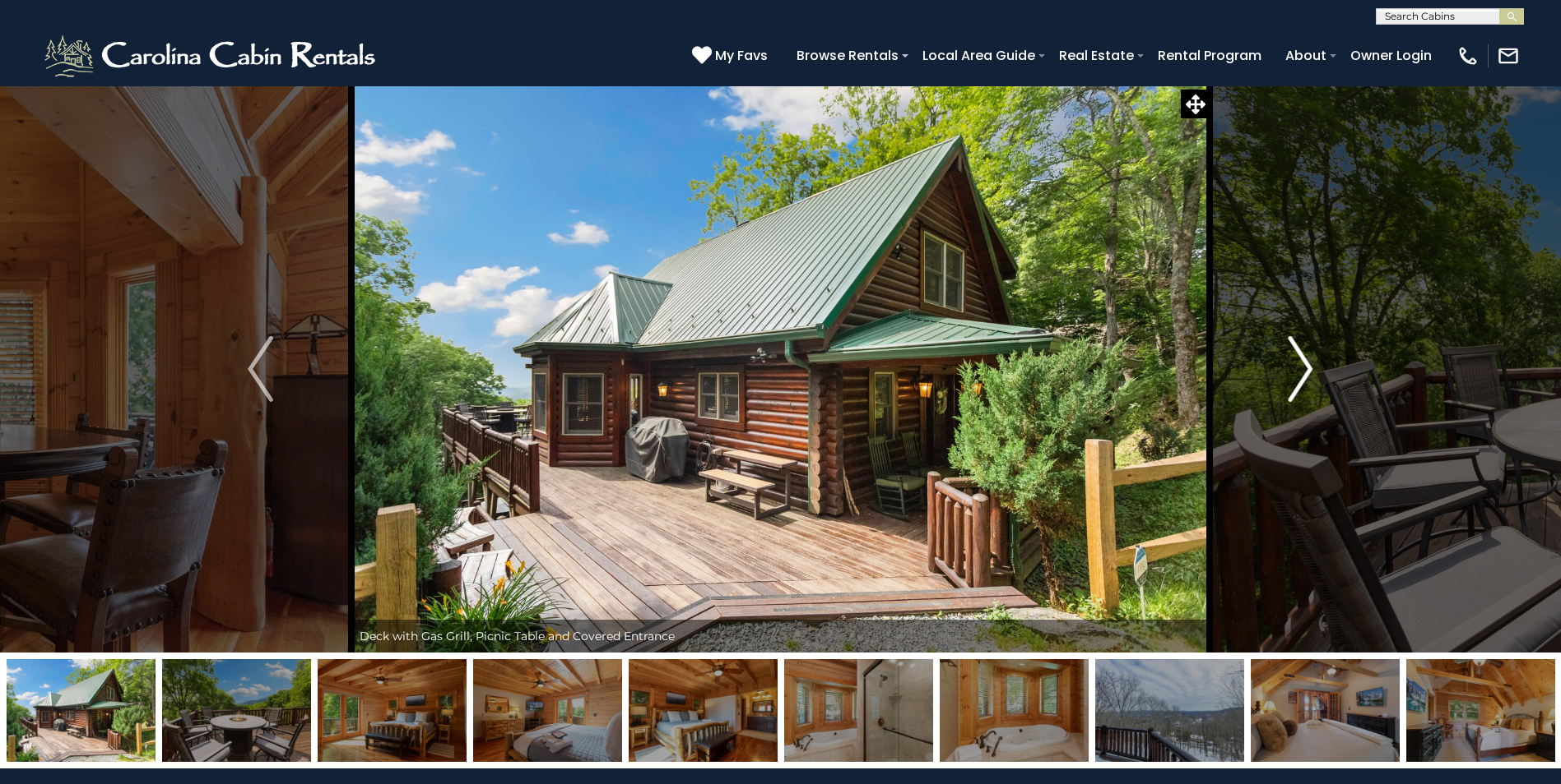
click at [1311, 366] on img "Next" at bounding box center [1300, 370] width 25 height 66
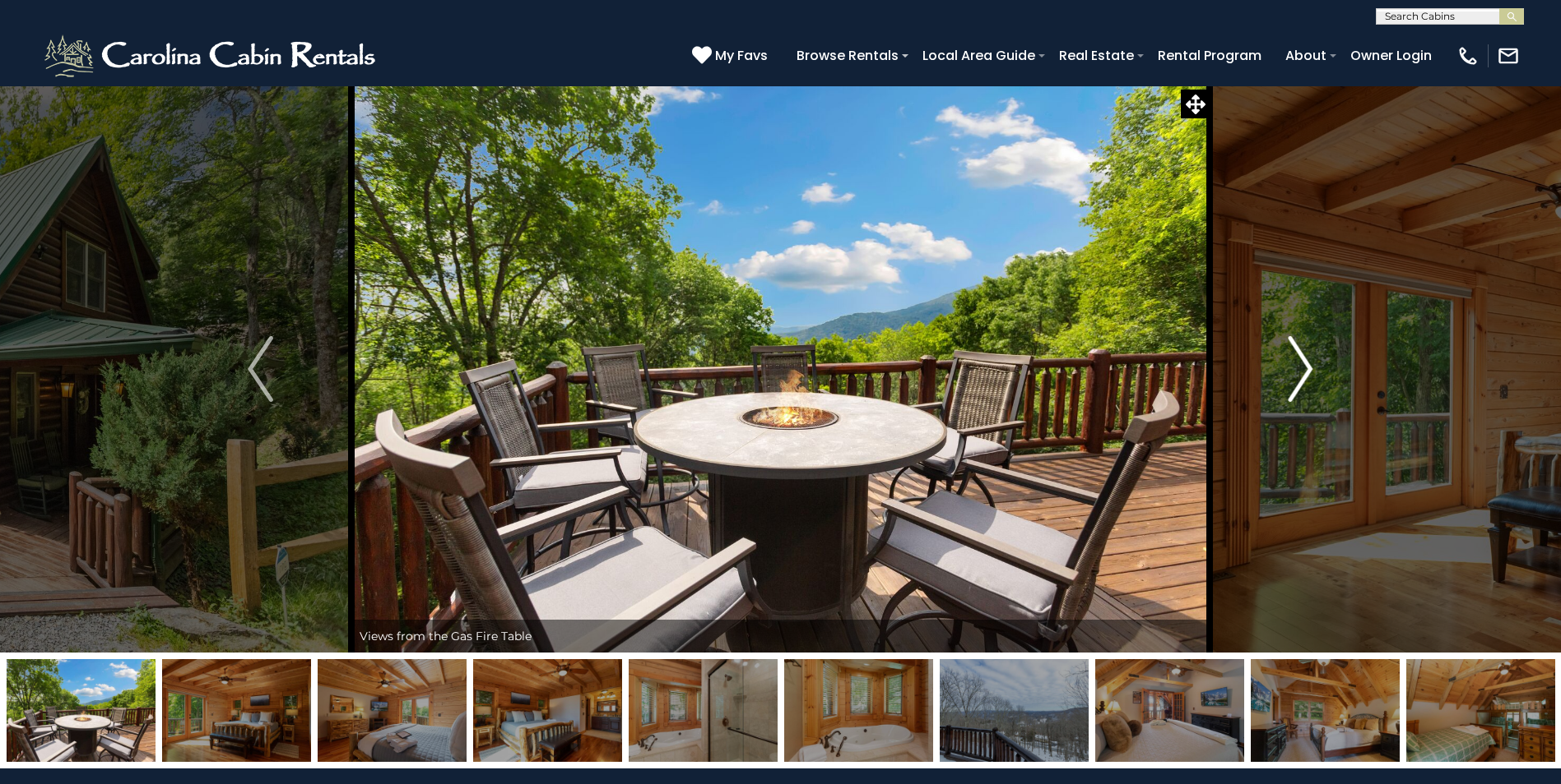
click at [1311, 366] on img "Next" at bounding box center [1300, 370] width 25 height 66
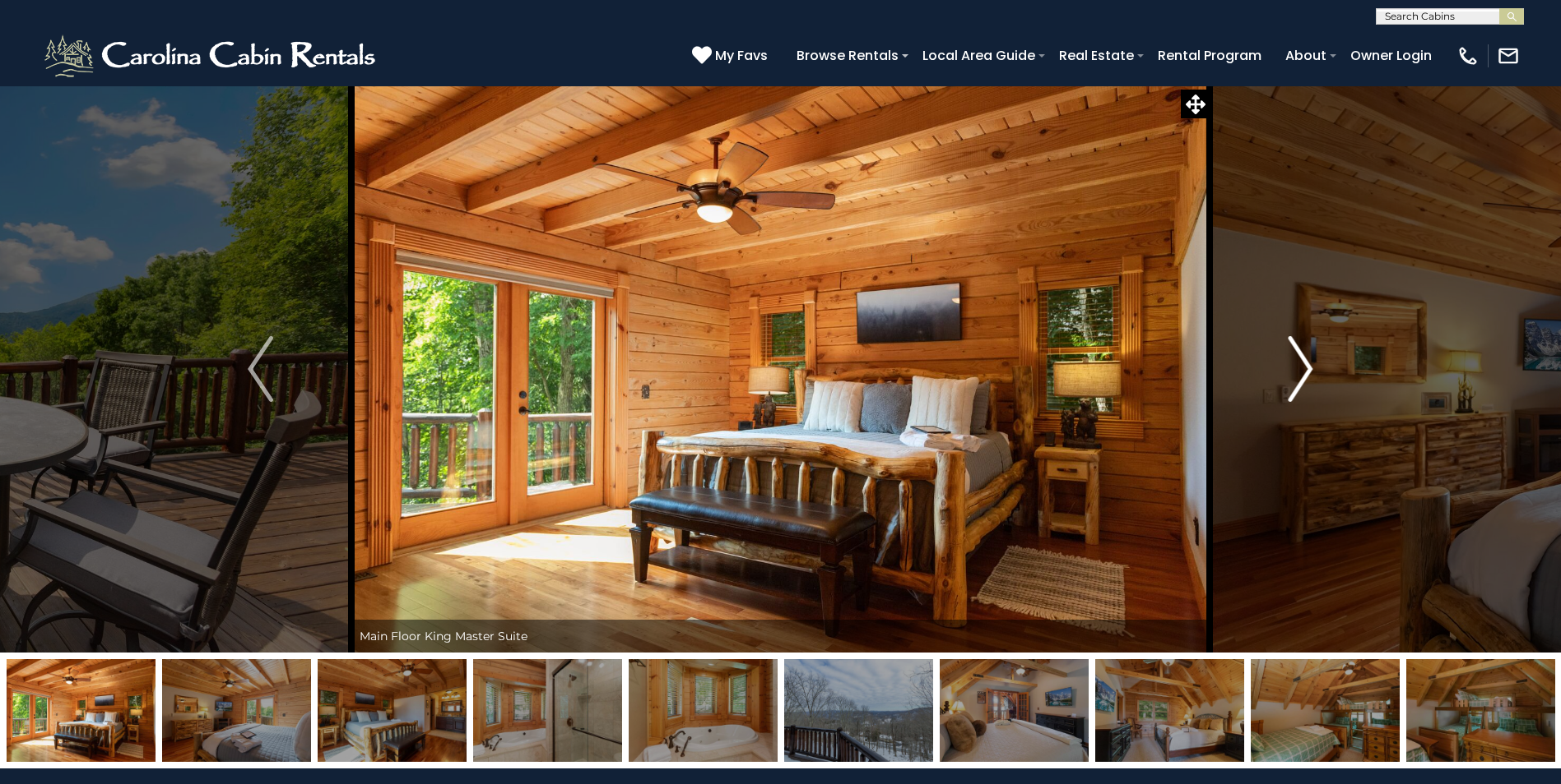
click at [1311, 366] on img "Next" at bounding box center [1300, 370] width 25 height 66
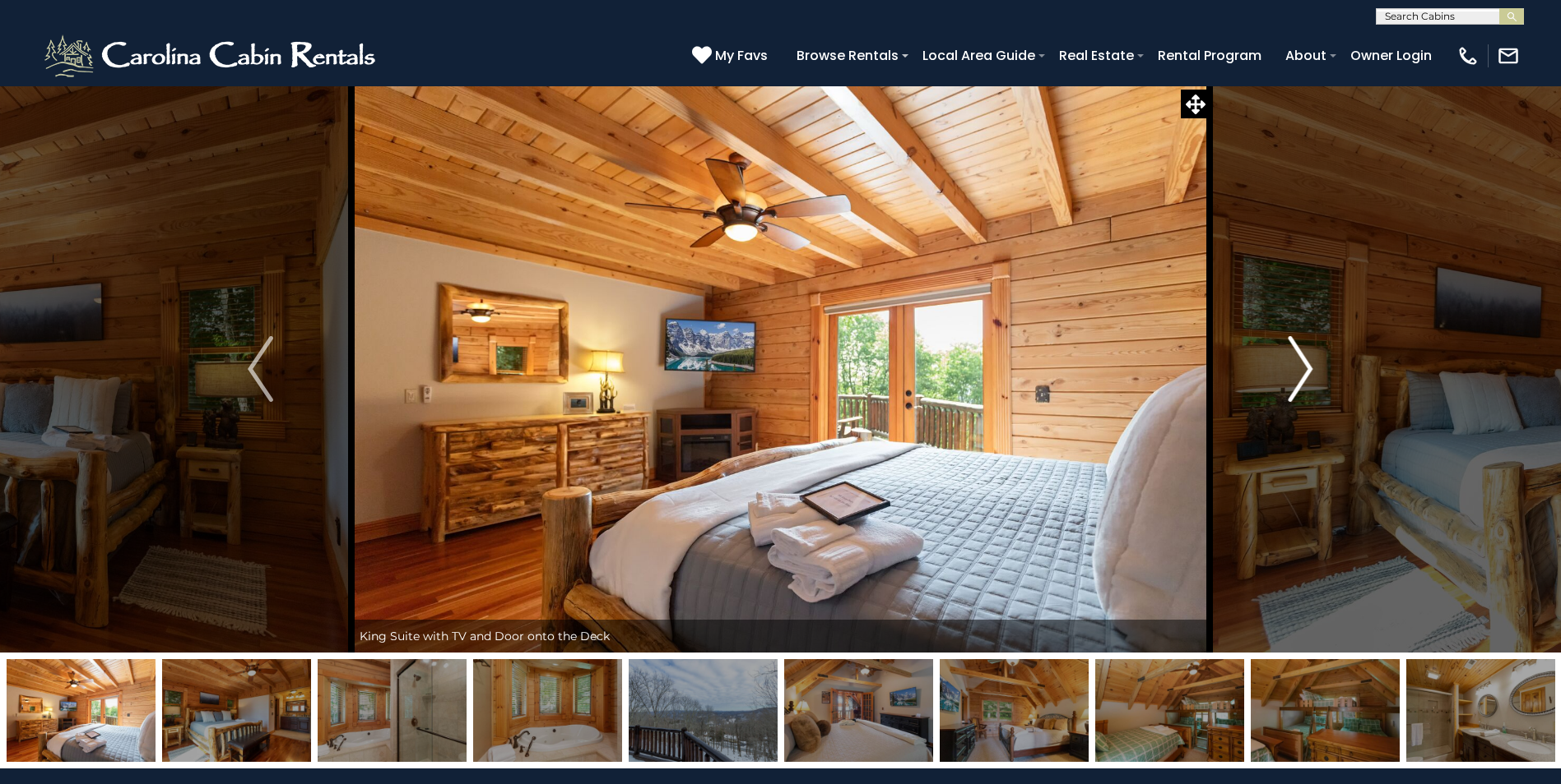
click at [1311, 366] on img "Next" at bounding box center [1300, 370] width 25 height 66
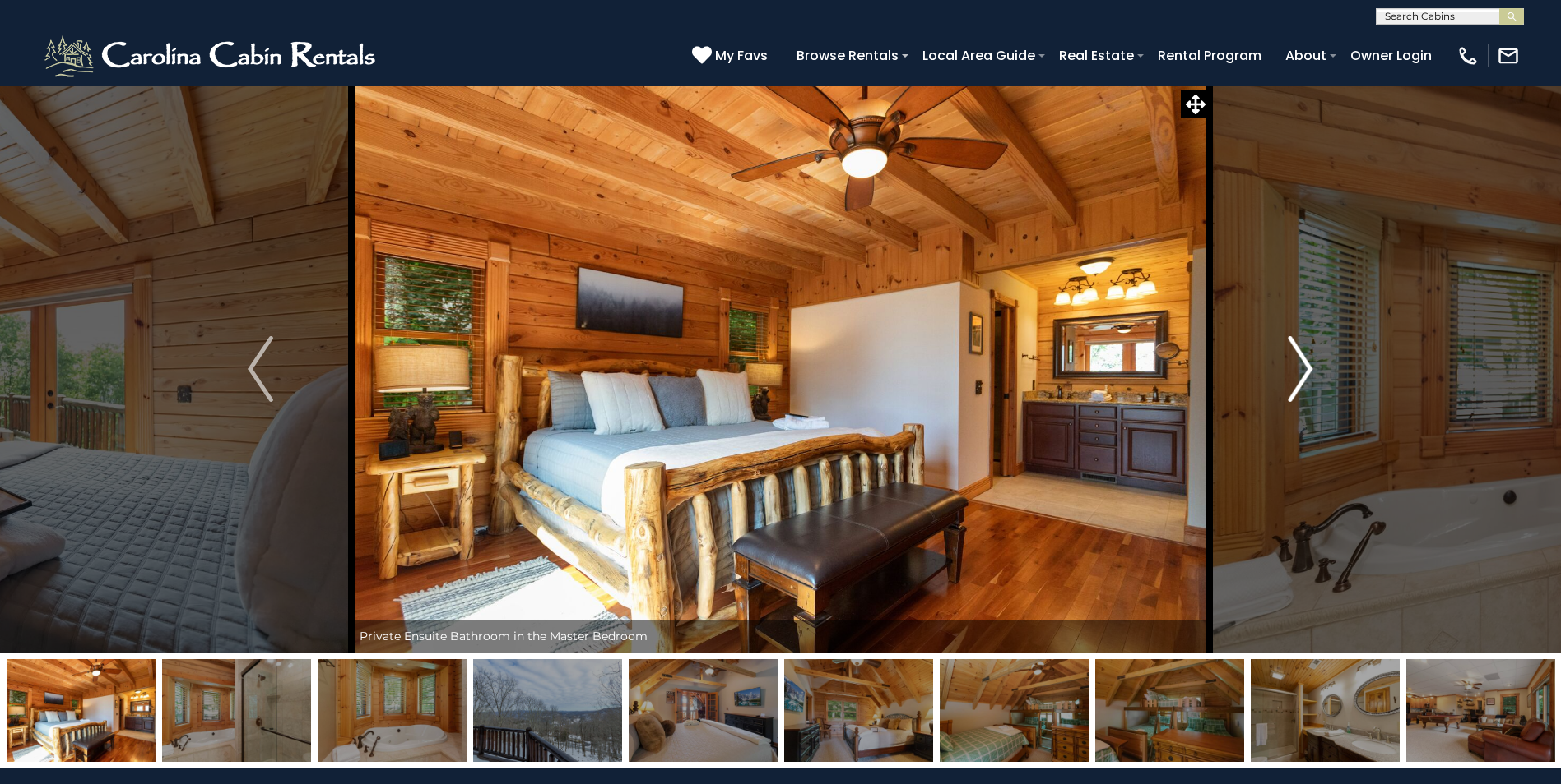
click at [1311, 366] on img "Next" at bounding box center [1300, 370] width 25 height 66
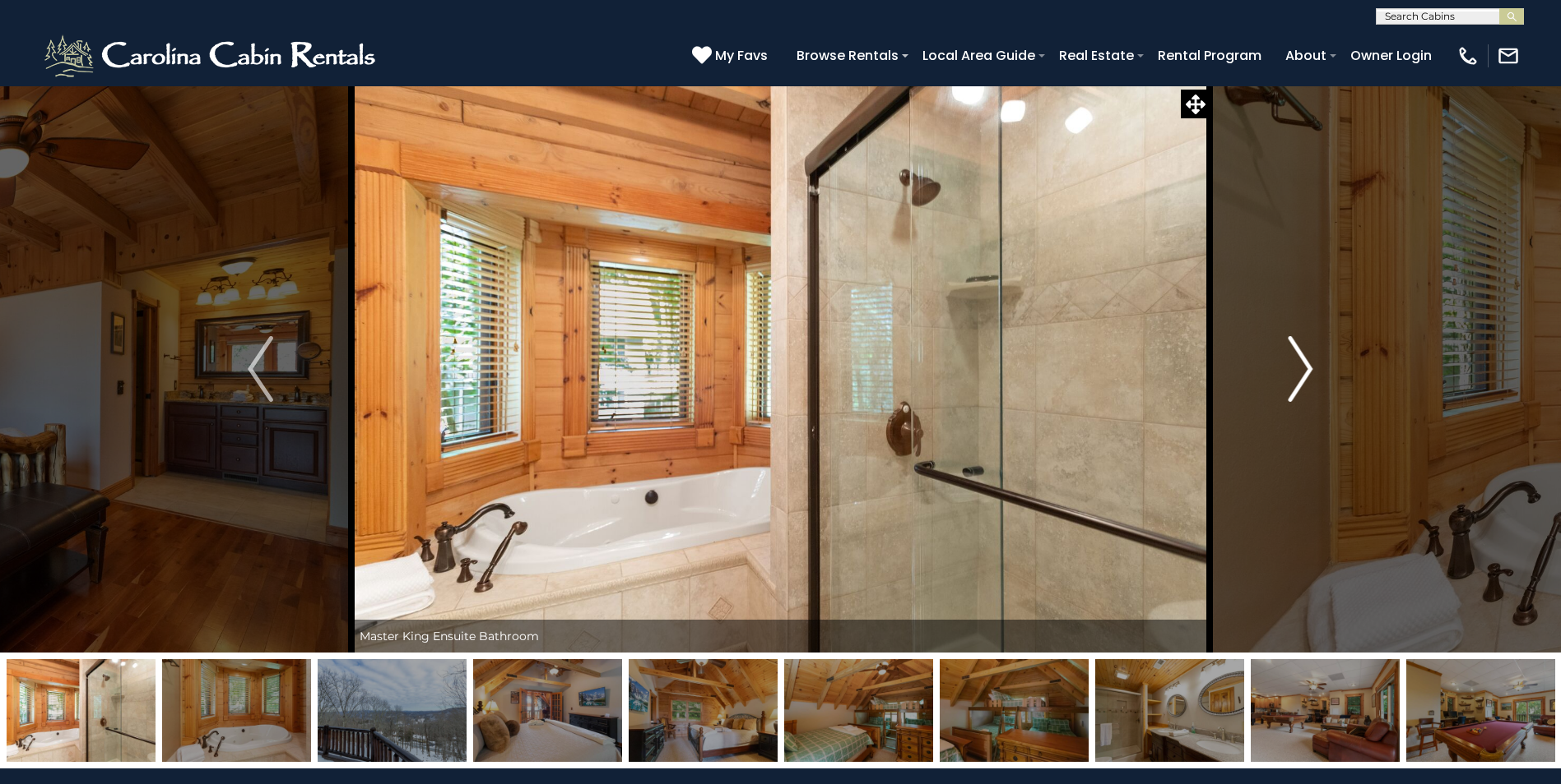
click at [1311, 367] on img "Next" at bounding box center [1300, 370] width 25 height 66
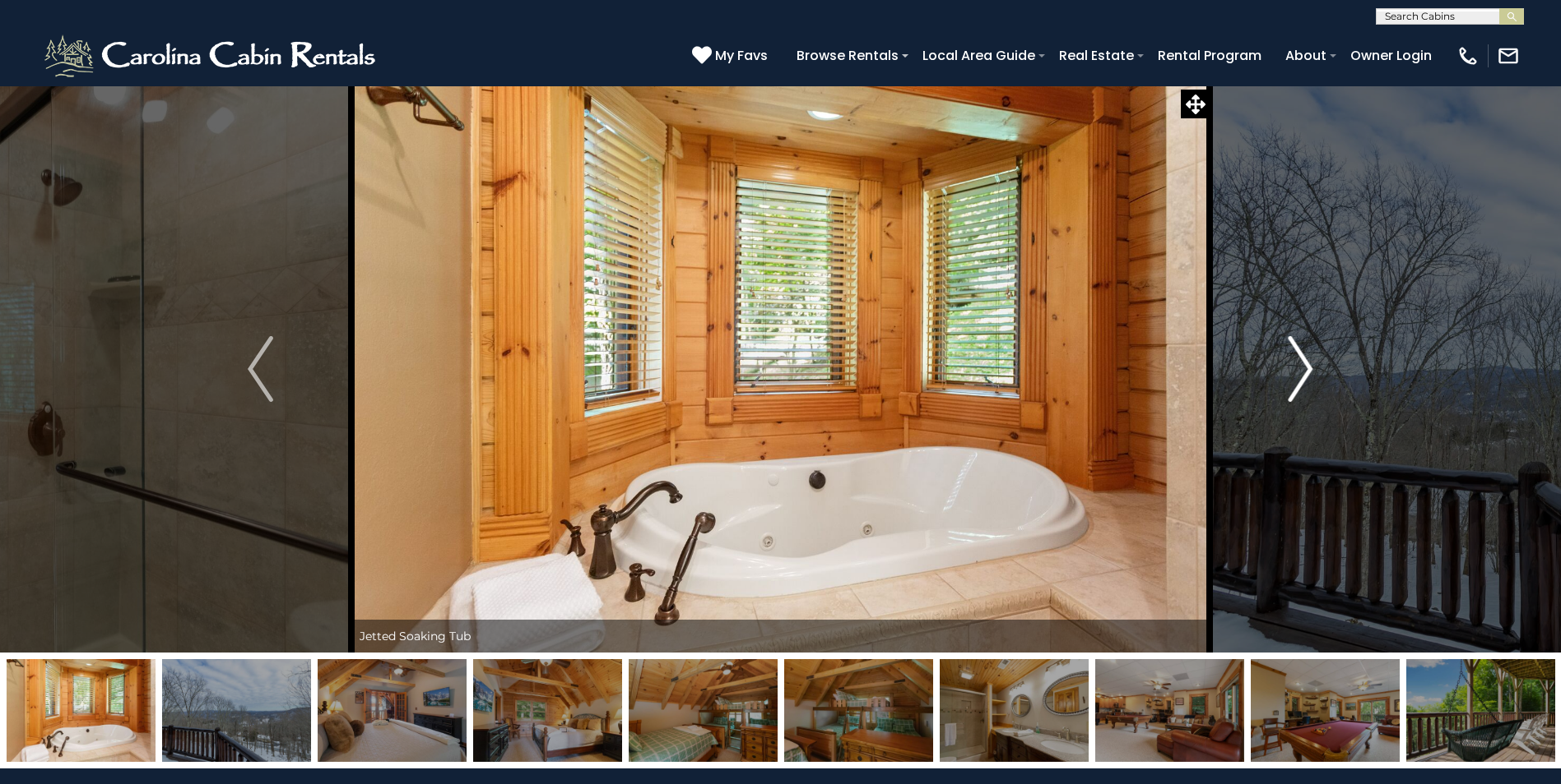
click at [1311, 369] on img "Next" at bounding box center [1300, 370] width 25 height 66
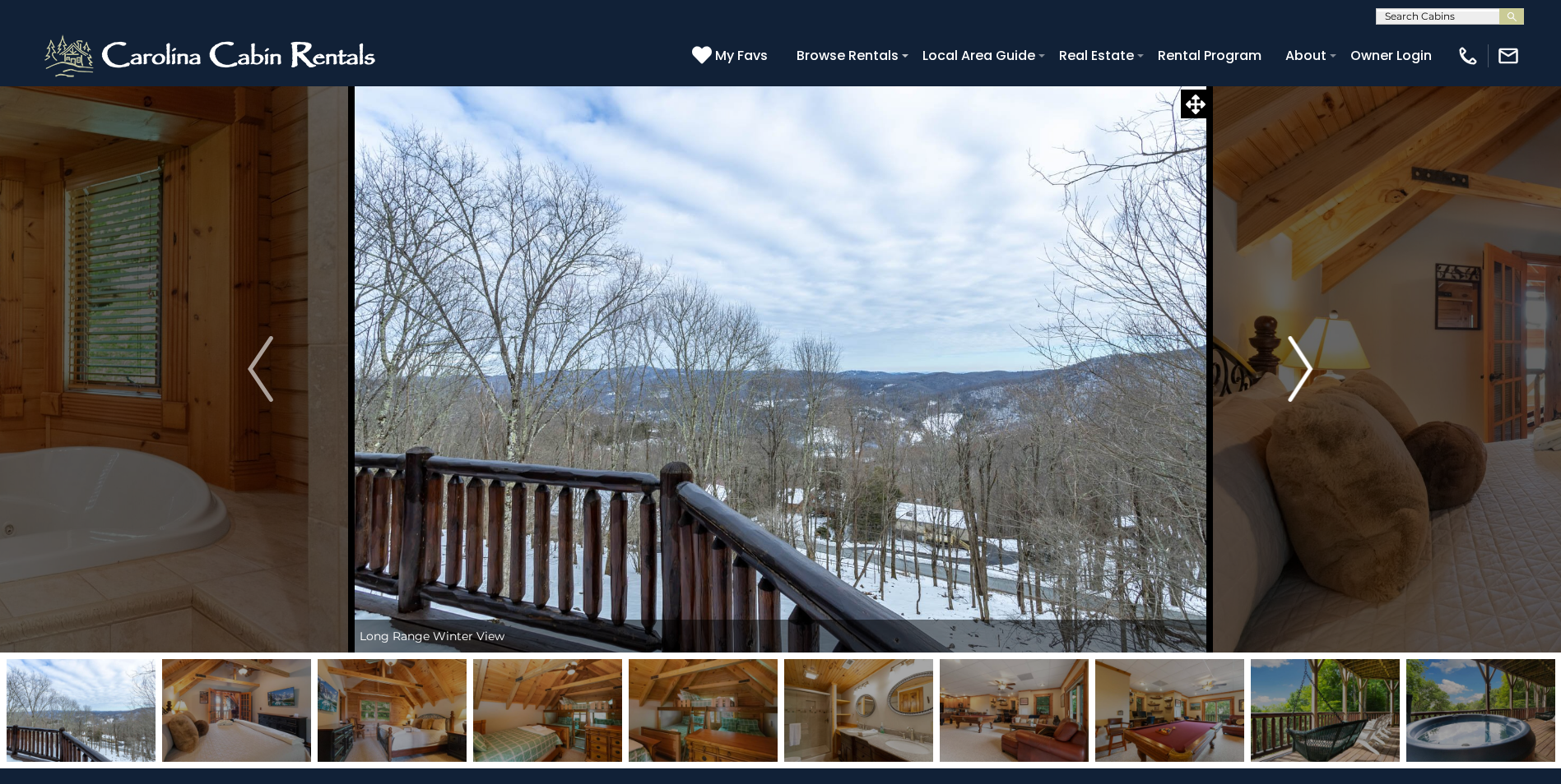
click at [1296, 370] on img "Next" at bounding box center [1300, 370] width 25 height 66
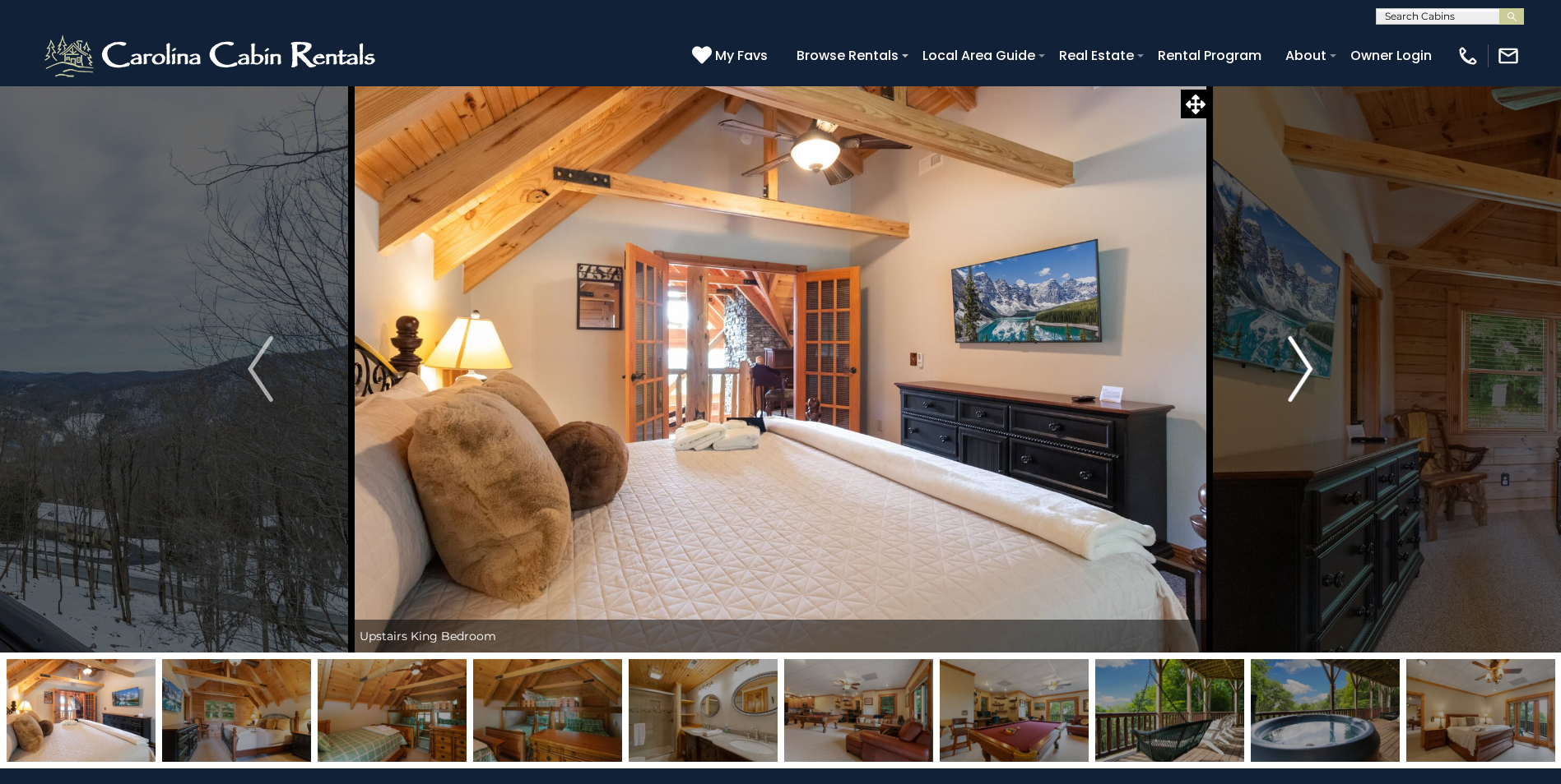
click at [1296, 370] on img "Next" at bounding box center [1300, 370] width 25 height 66
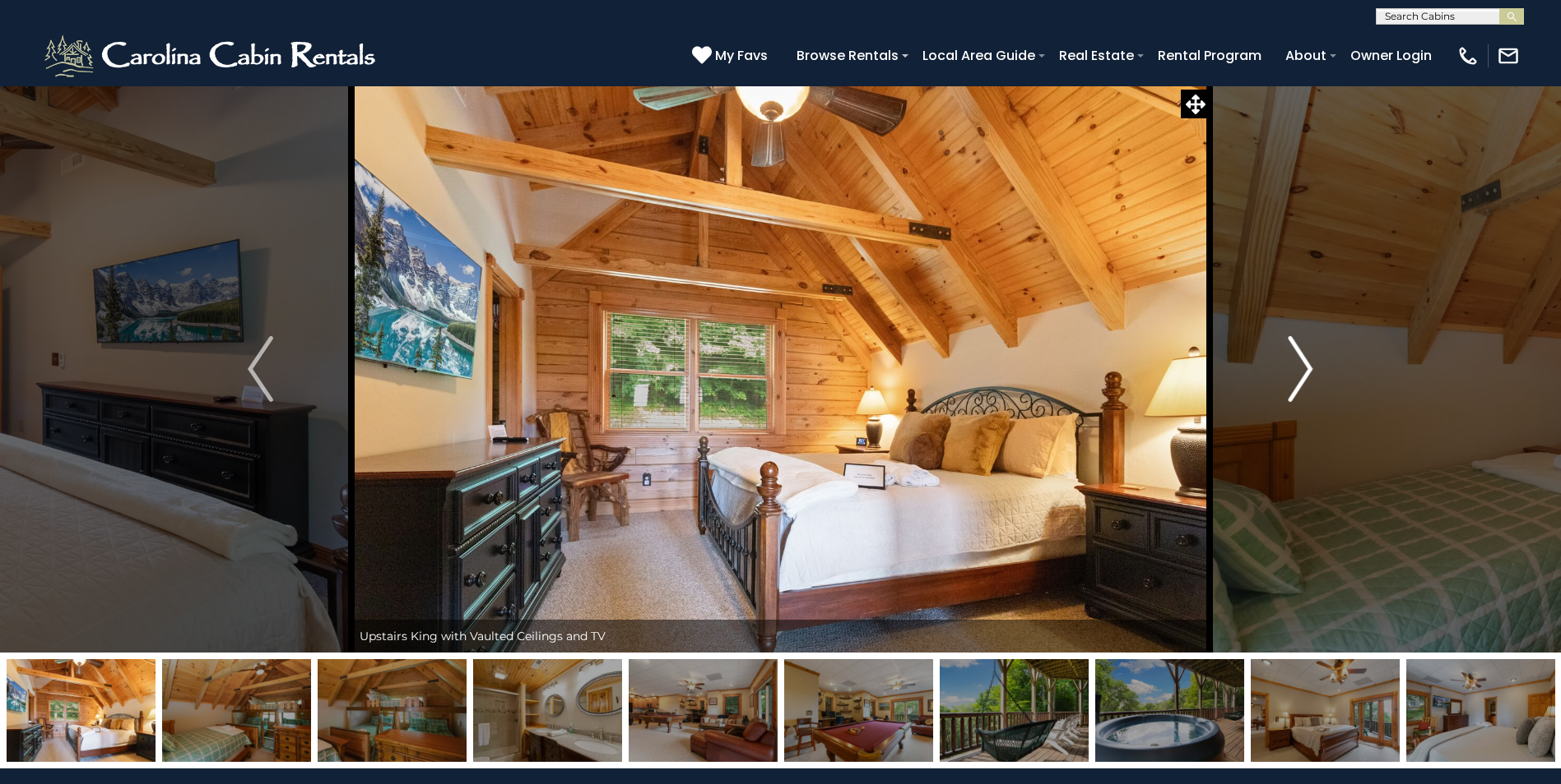
click at [1296, 370] on img "Next" at bounding box center [1300, 370] width 25 height 66
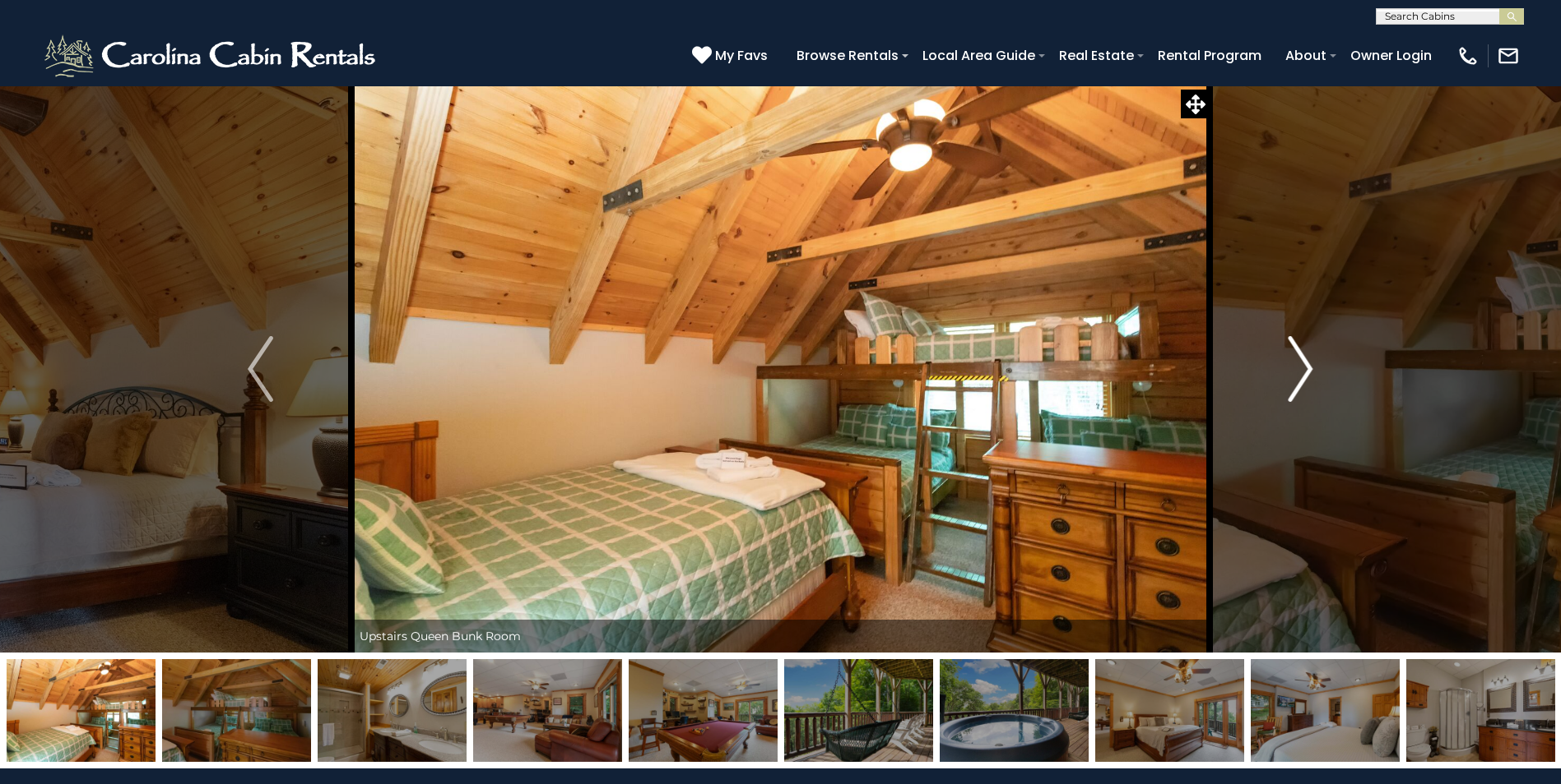
click at [1296, 370] on img "Next" at bounding box center [1300, 370] width 25 height 66
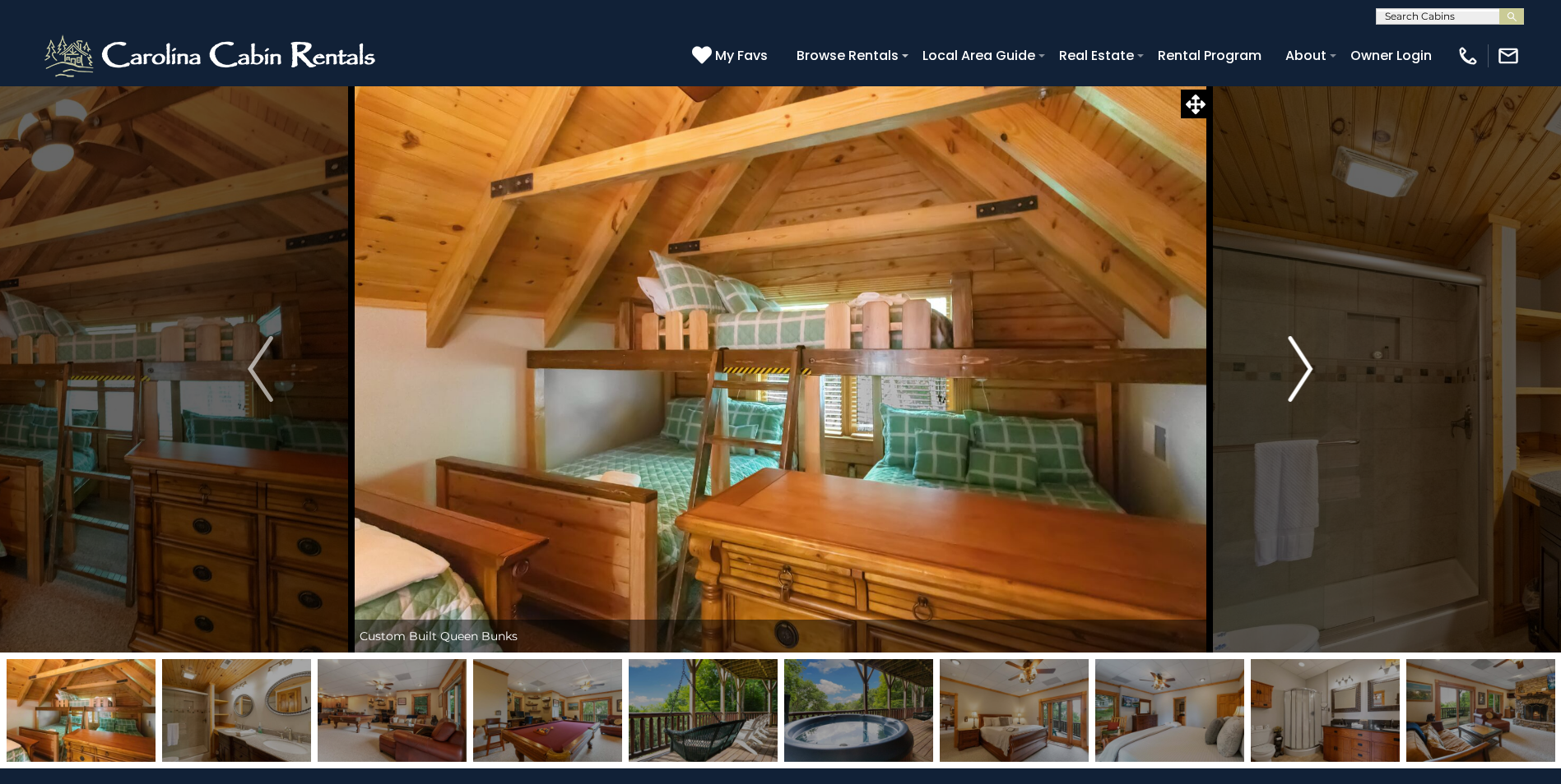
click at [1296, 370] on img "Next" at bounding box center [1300, 370] width 25 height 66
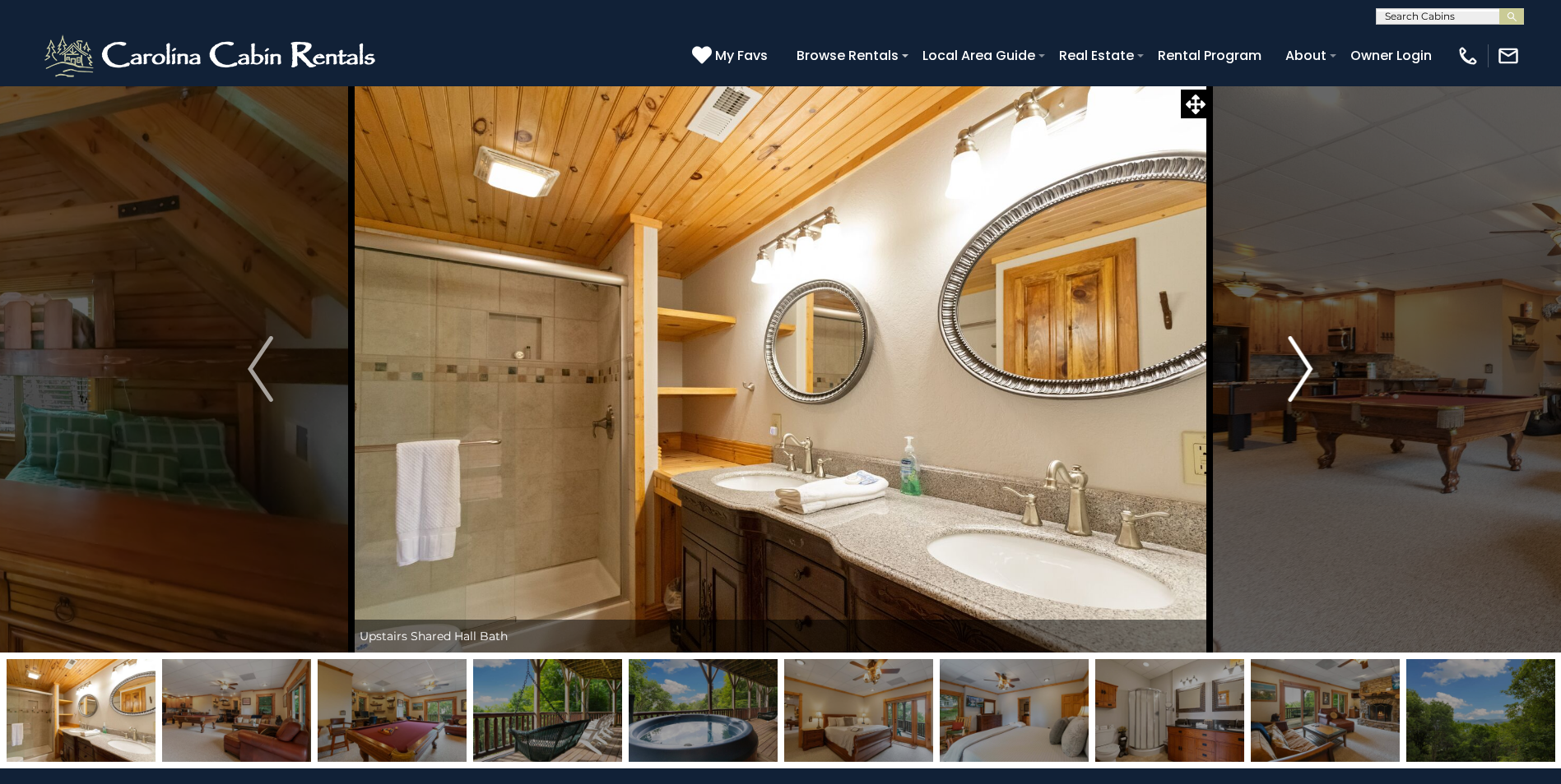
click at [1296, 370] on img "Next" at bounding box center [1300, 370] width 25 height 66
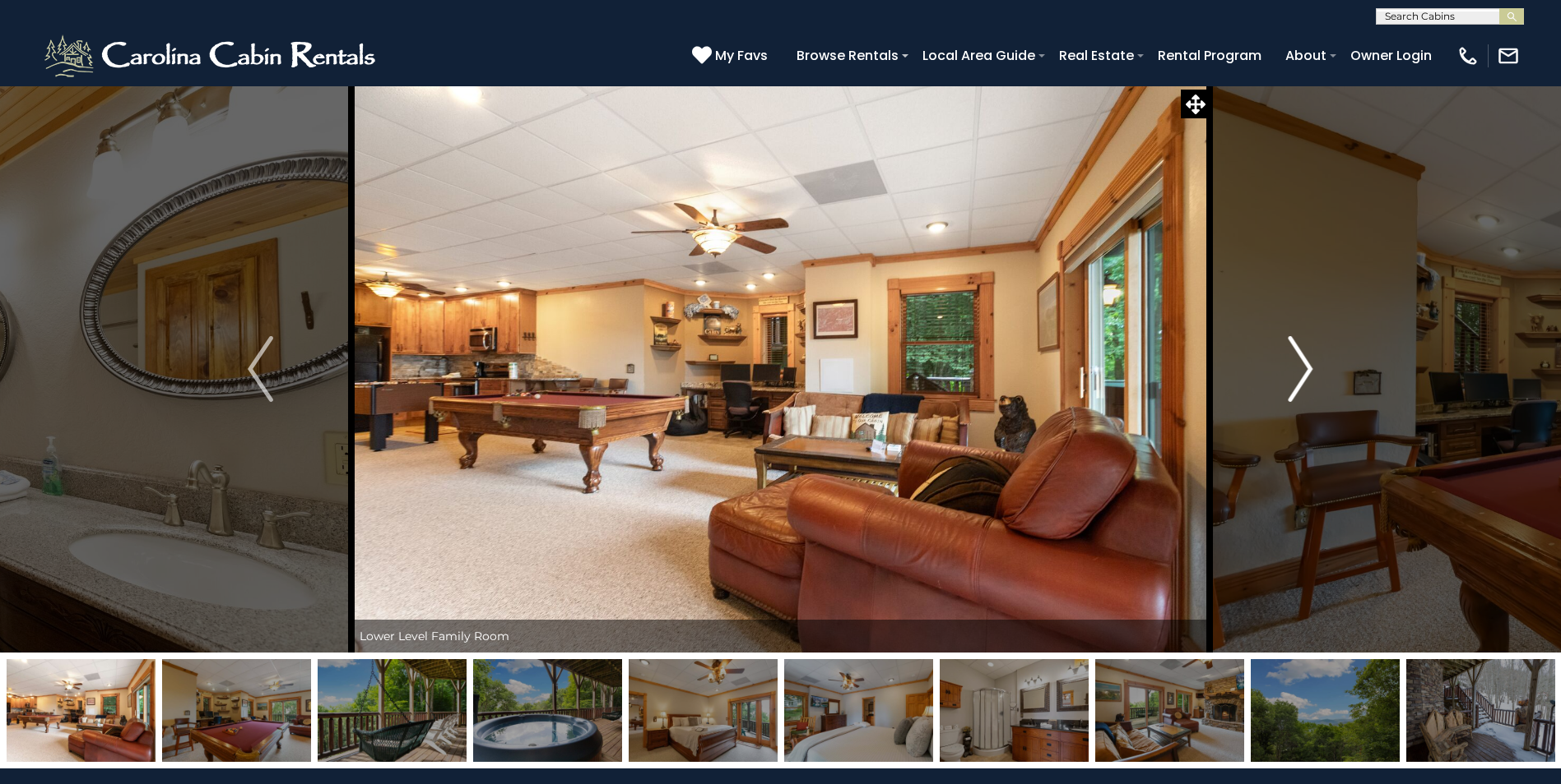
click at [1296, 370] on img "Next" at bounding box center [1300, 370] width 25 height 66
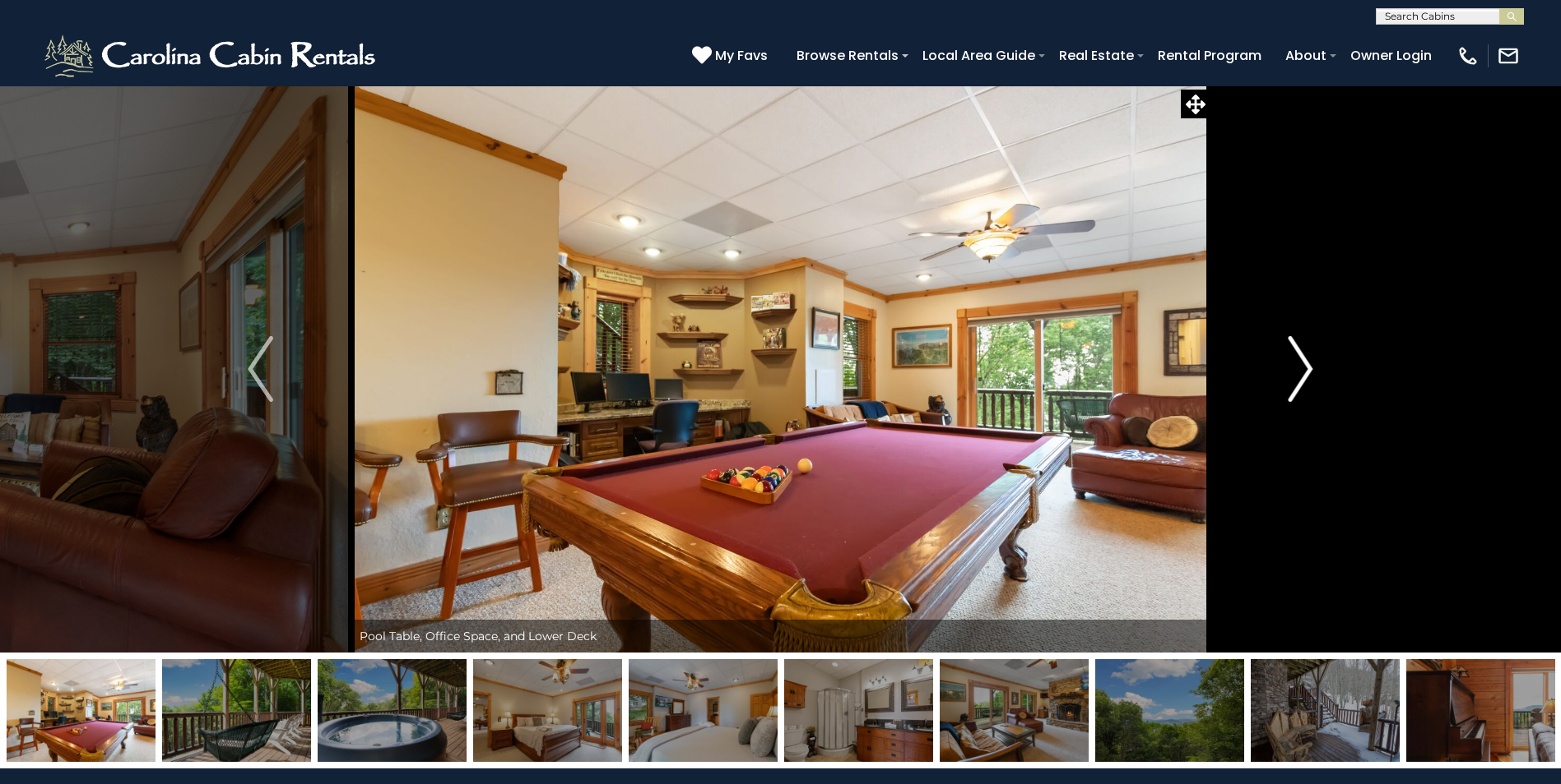
click at [1296, 370] on img "Next" at bounding box center [1300, 370] width 25 height 66
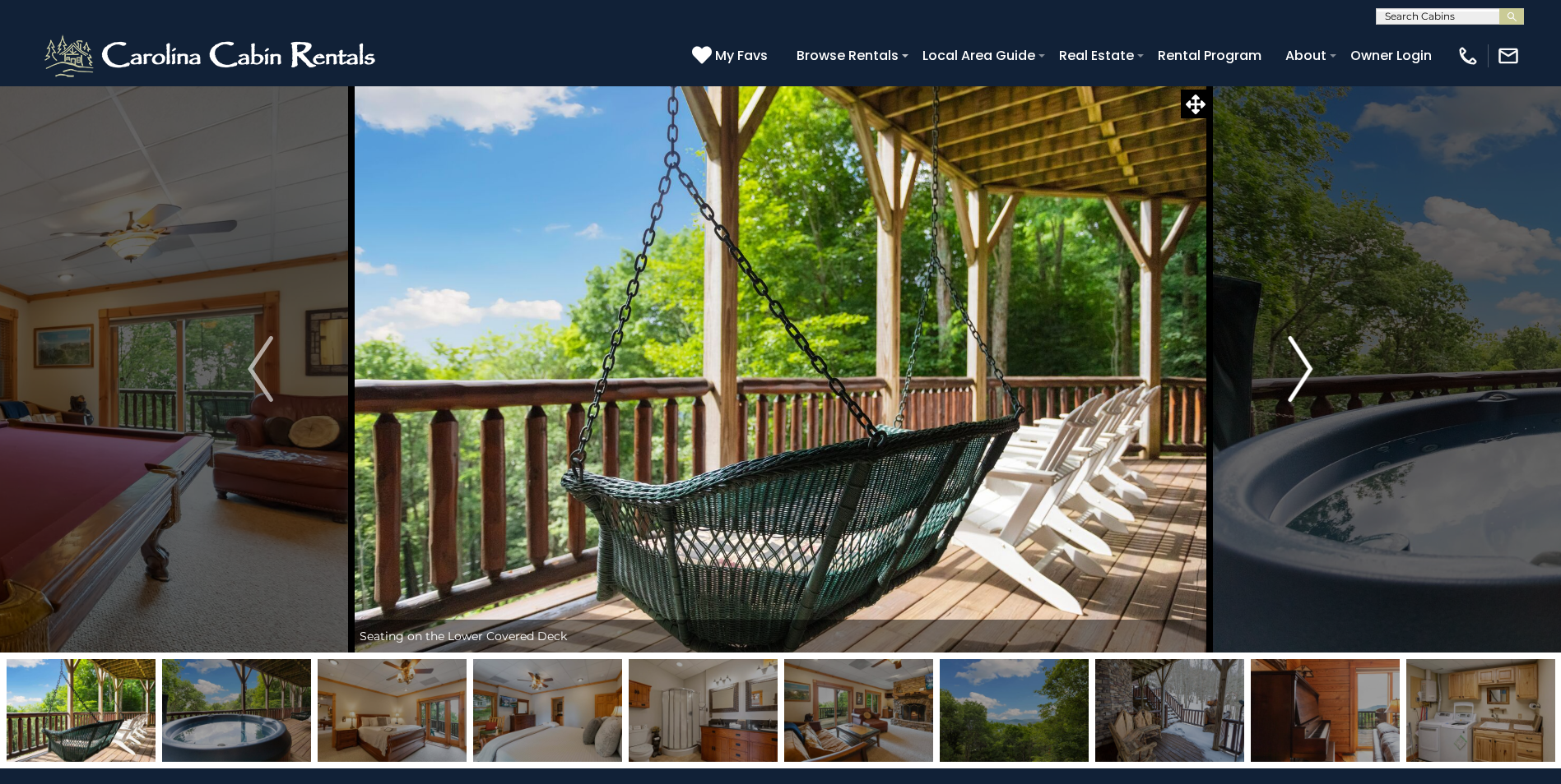
click at [1296, 370] on img "Next" at bounding box center [1300, 370] width 25 height 66
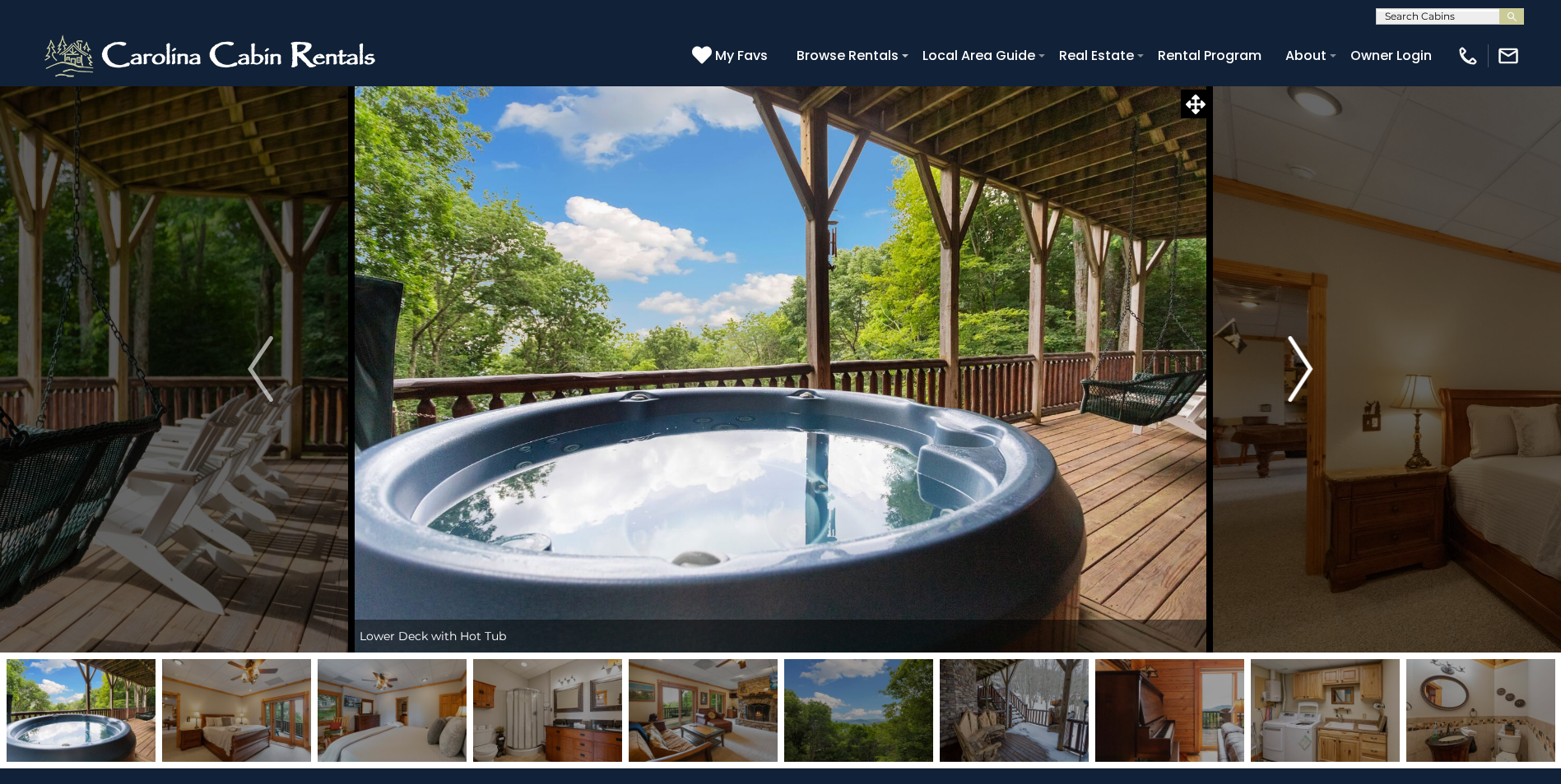
click at [1296, 370] on img "Next" at bounding box center [1300, 370] width 25 height 66
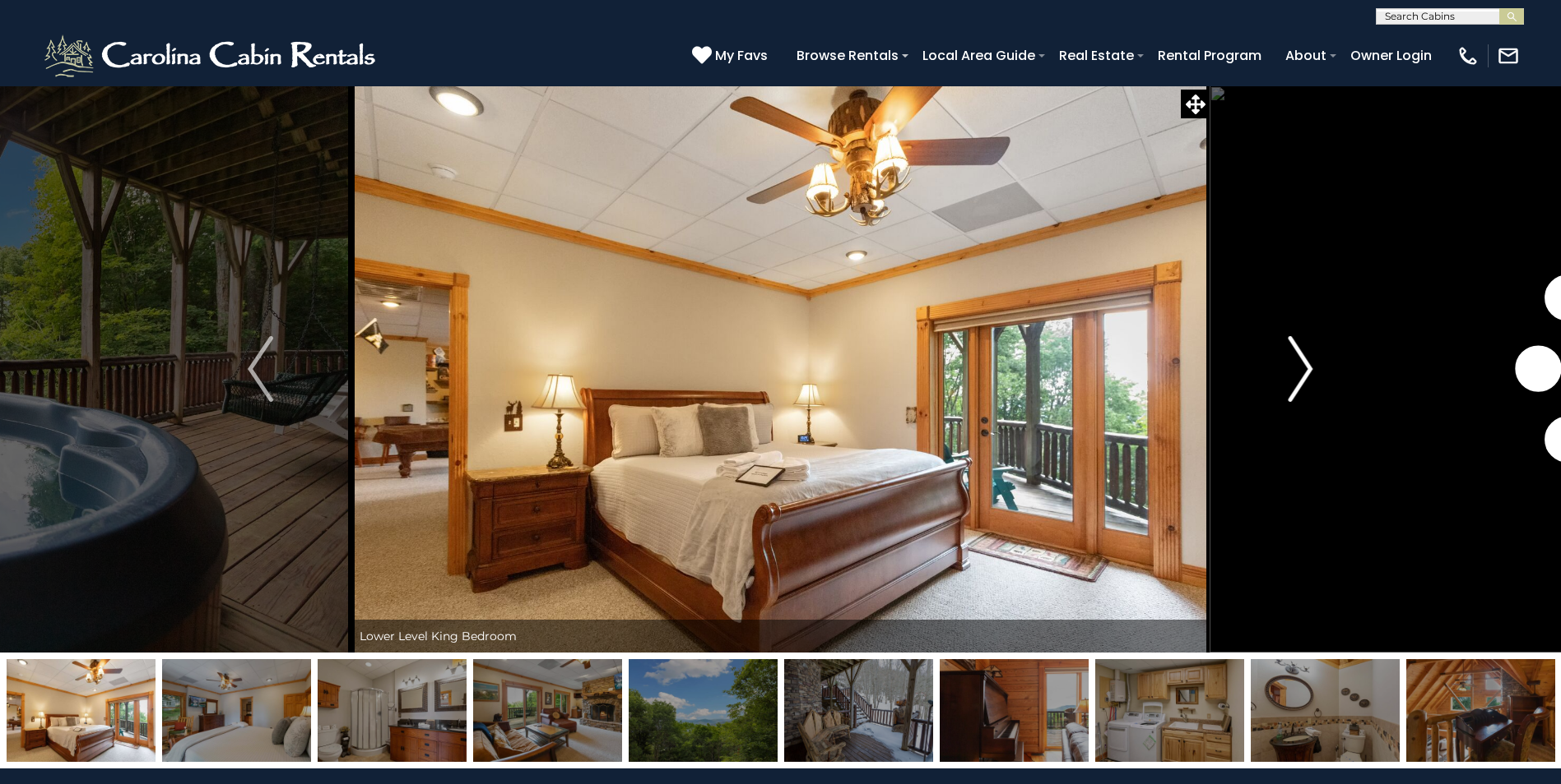
click at [1296, 370] on img "Next" at bounding box center [1300, 370] width 25 height 66
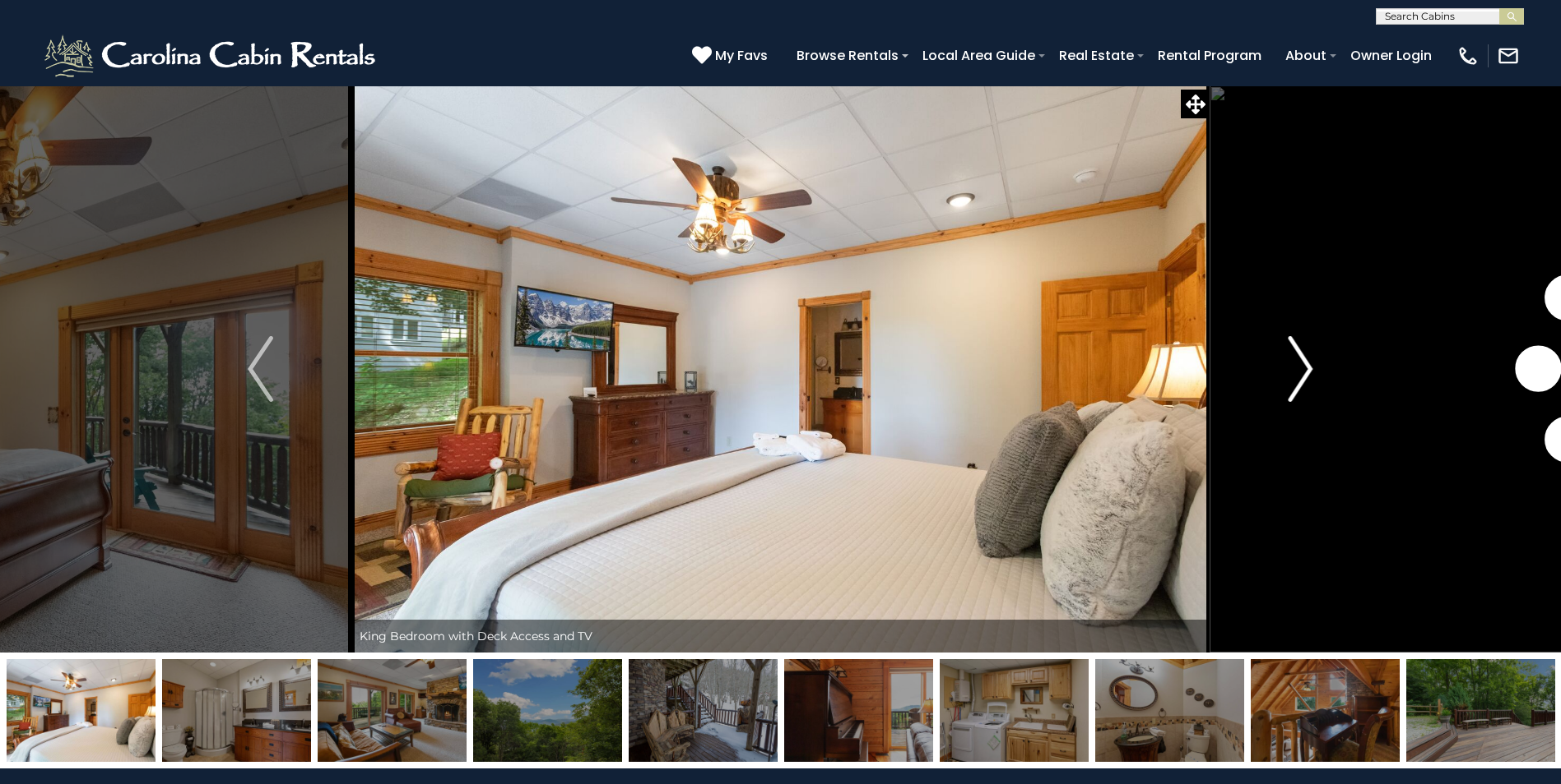
click at [1296, 370] on img "Next" at bounding box center [1300, 370] width 25 height 66
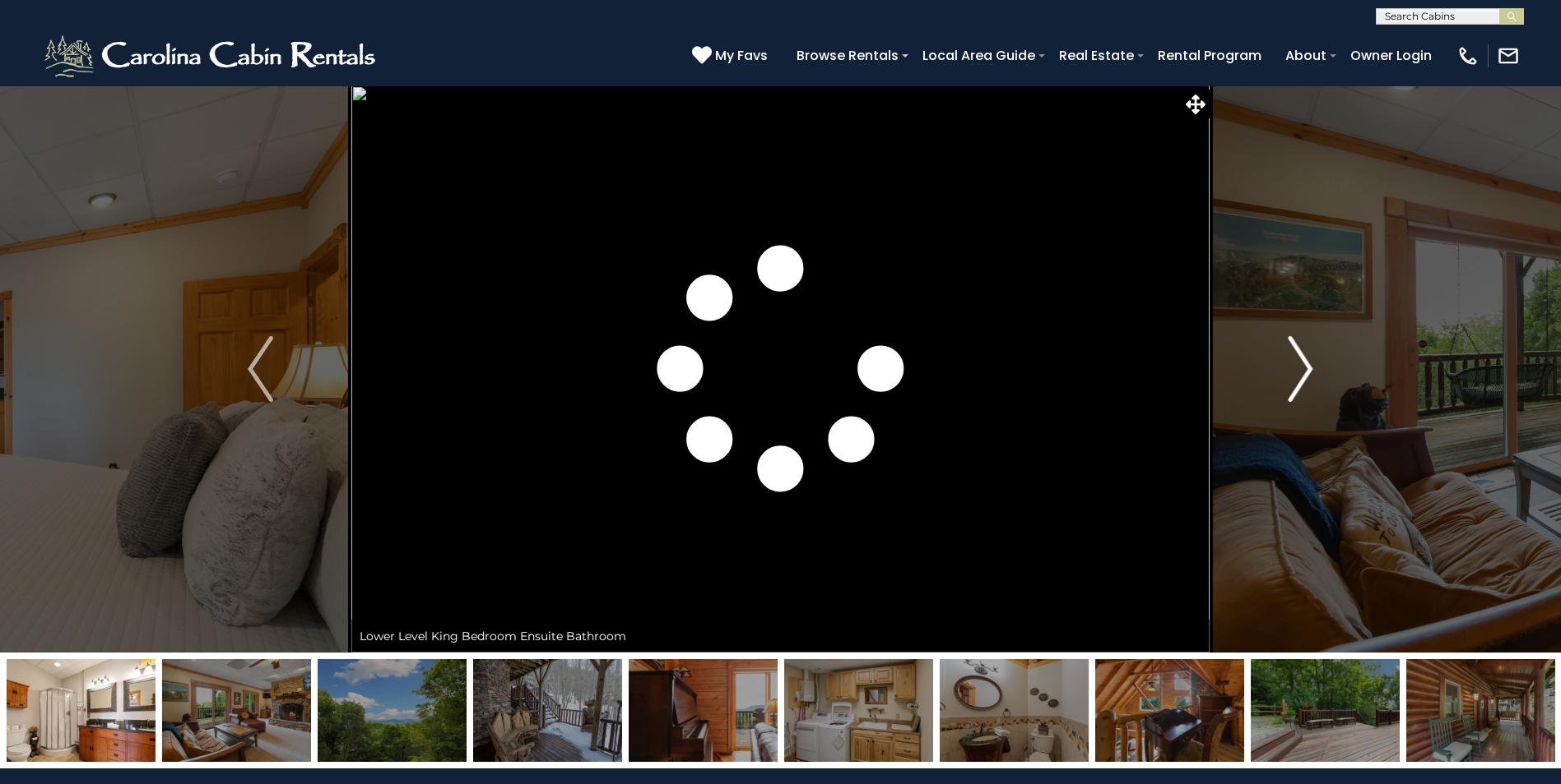
click at [1296, 370] on img "Next" at bounding box center [1300, 370] width 25 height 66
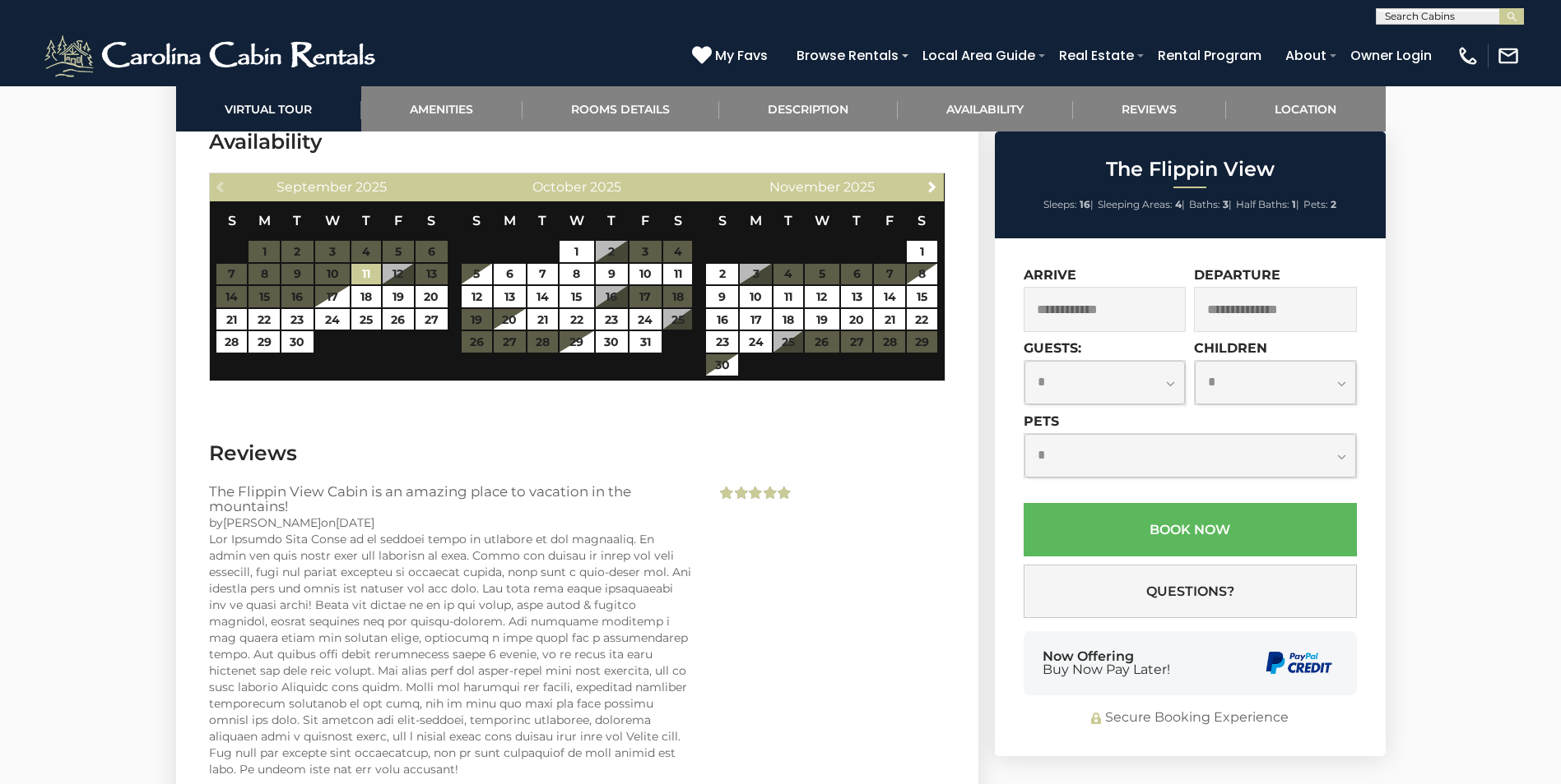
scroll to position [3580, 0]
